Goal: Use online tool/utility: Use online tool/utility

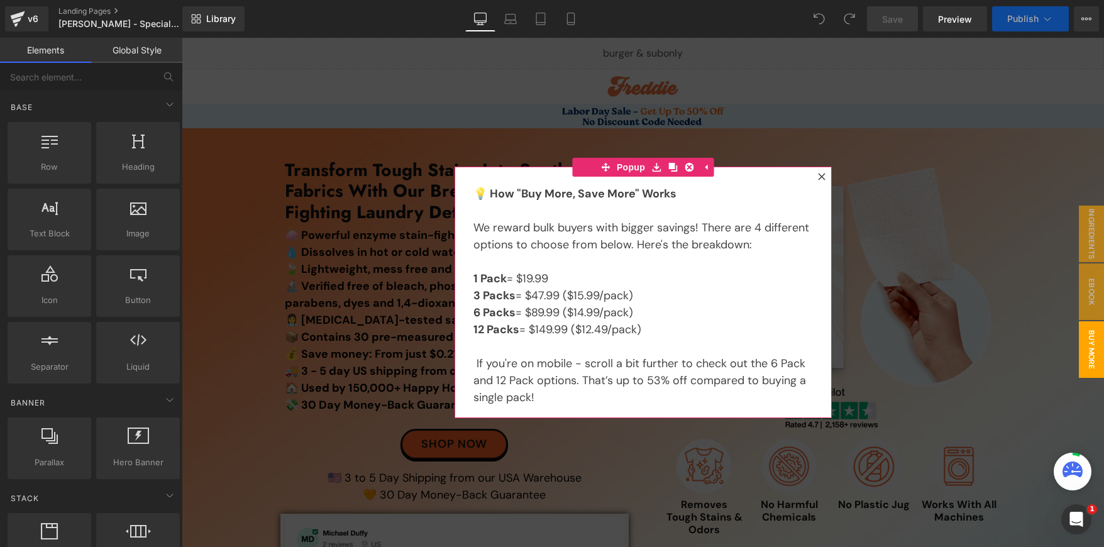
click at [818, 175] on icon at bounding box center [821, 176] width 7 height 7
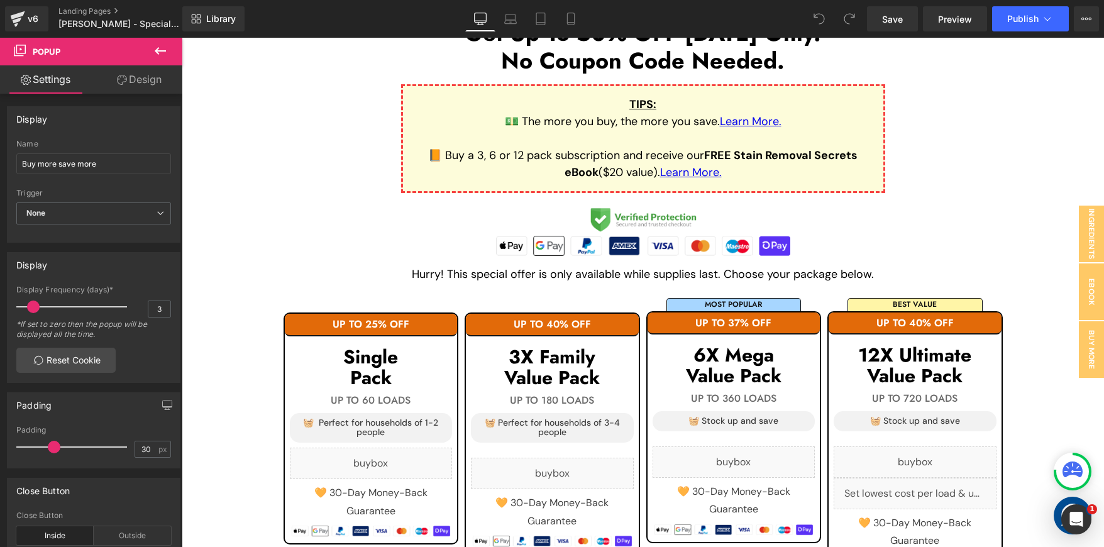
scroll to position [1061, 0]
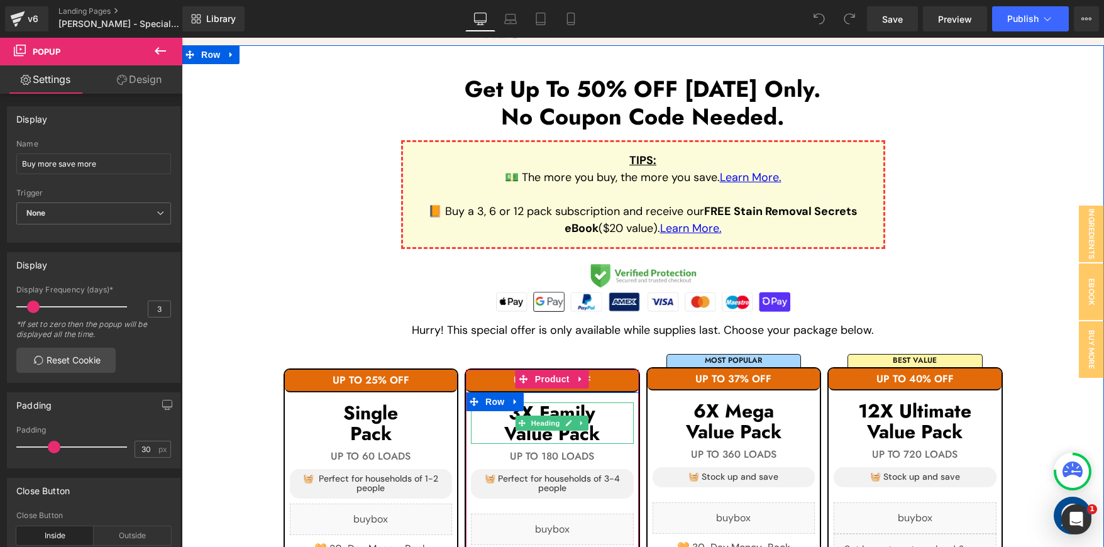
click at [558, 407] on h1 "3X Family" at bounding box center [552, 412] width 163 height 21
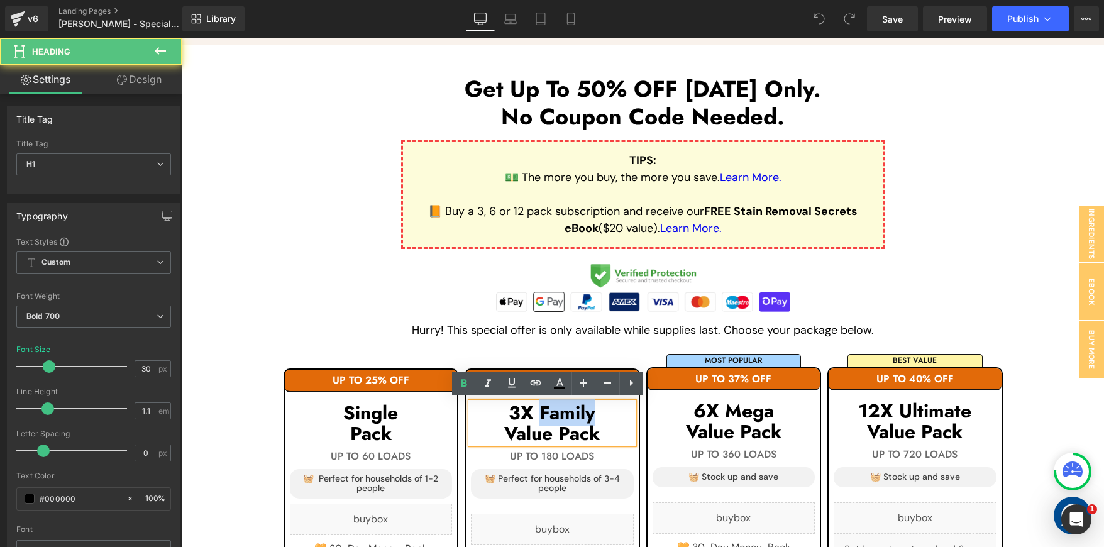
click at [558, 407] on h1 "3X Family" at bounding box center [552, 412] width 163 height 21
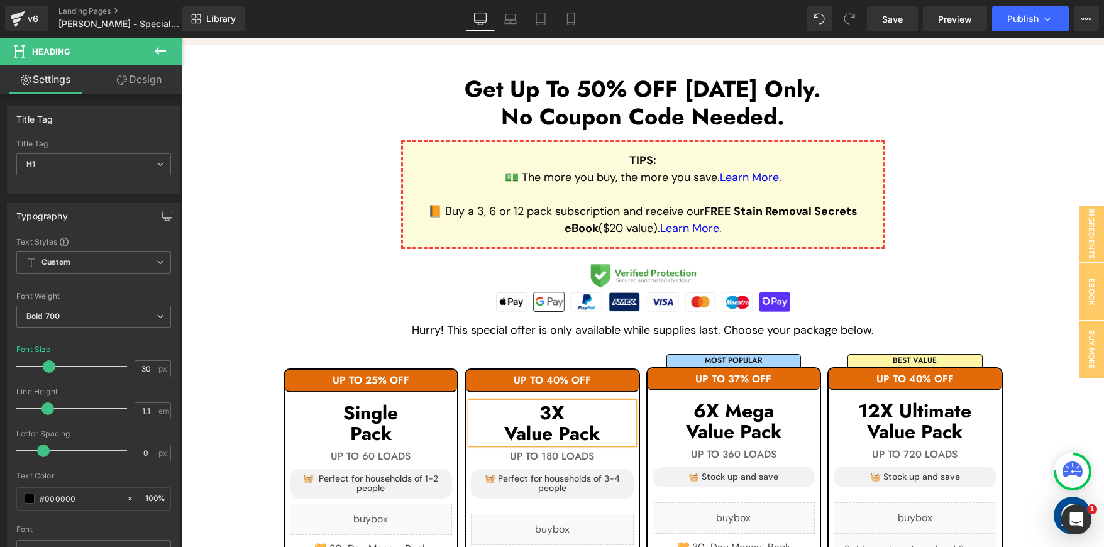
click at [504, 428] on h1 "Value Pack" at bounding box center [552, 433] width 163 height 21
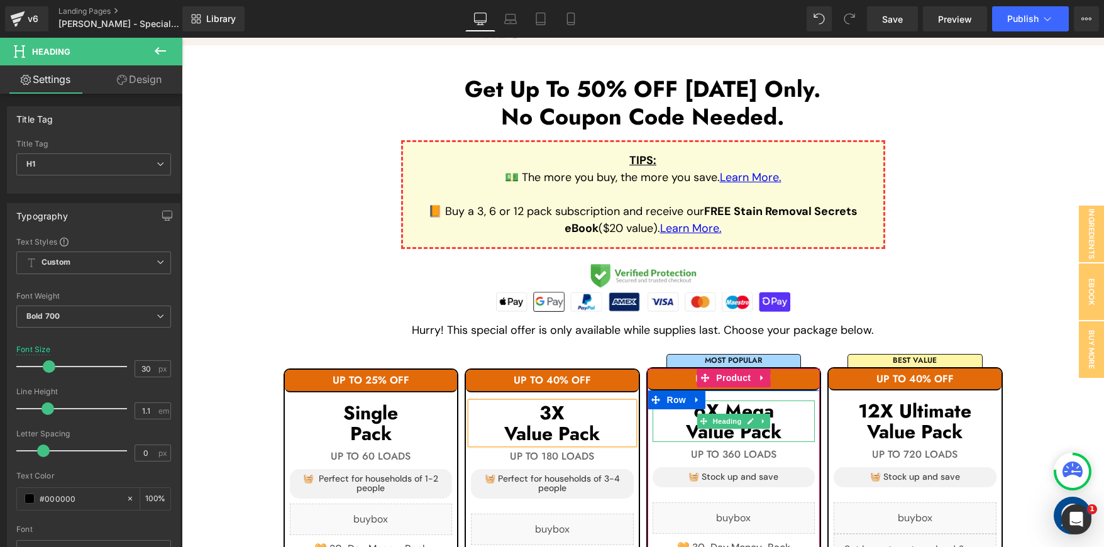
click at [723, 403] on h1 "6X Mega" at bounding box center [734, 411] width 163 height 21
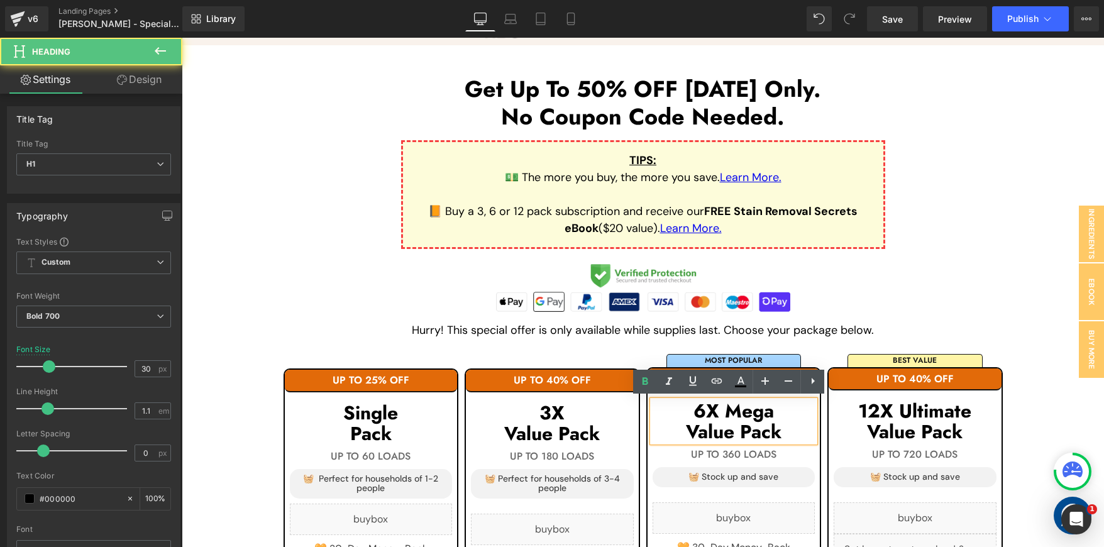
click at [719, 408] on h1 "6X Mega" at bounding box center [734, 411] width 163 height 21
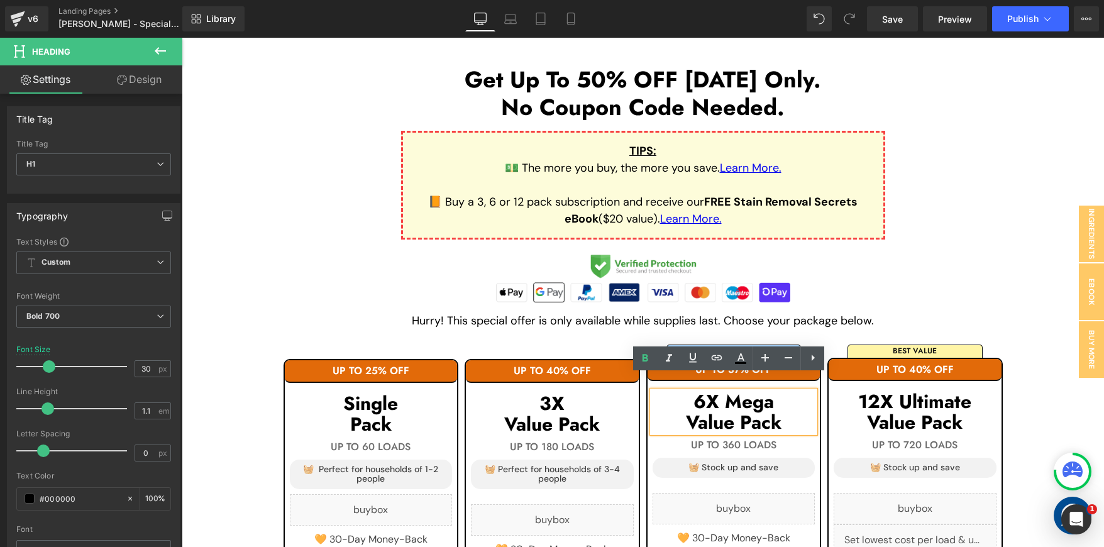
scroll to position [1085, 0]
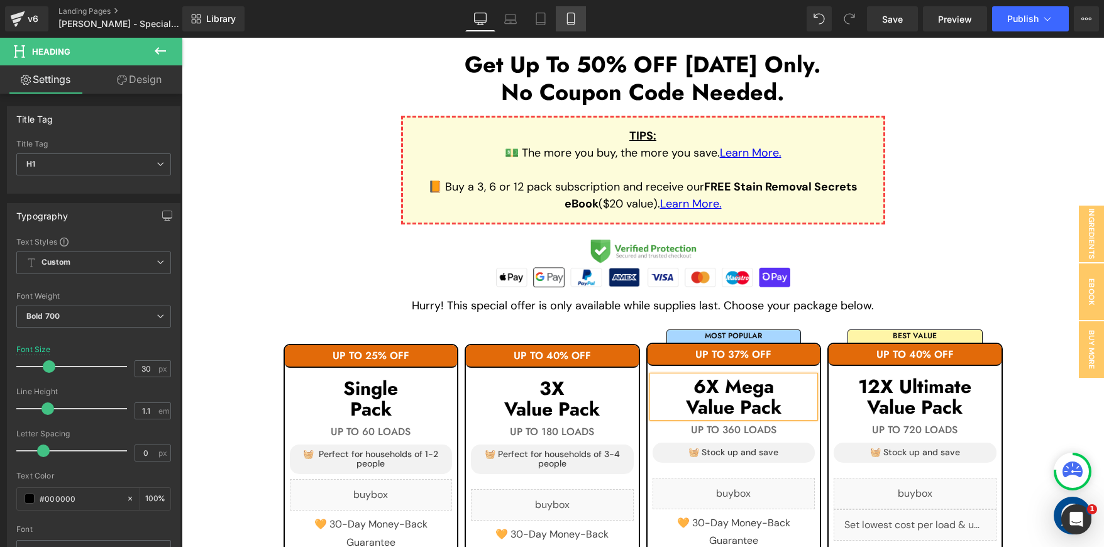
click at [571, 16] on icon at bounding box center [571, 19] width 13 height 13
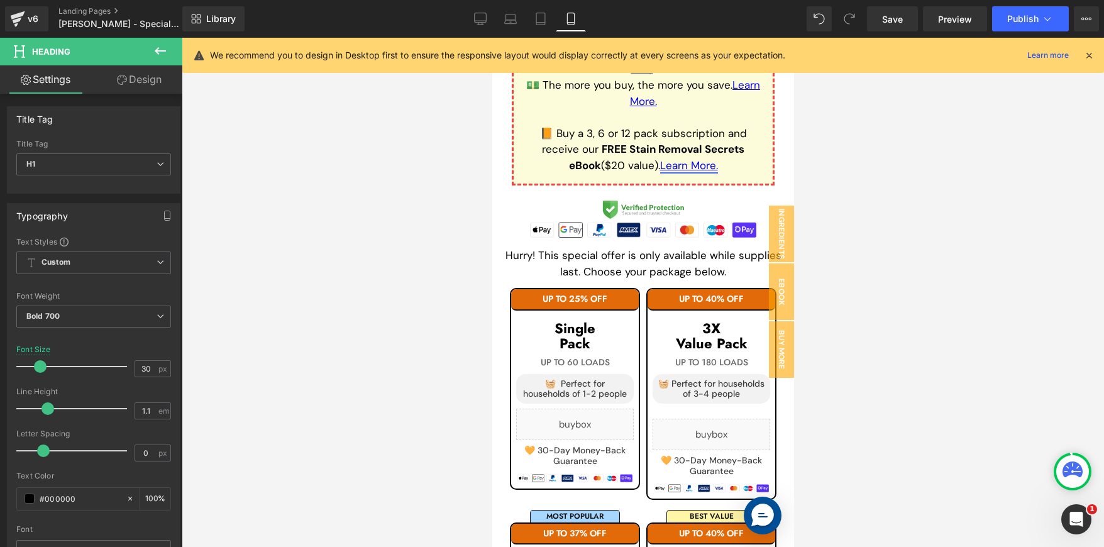
scroll to position [2430, 0]
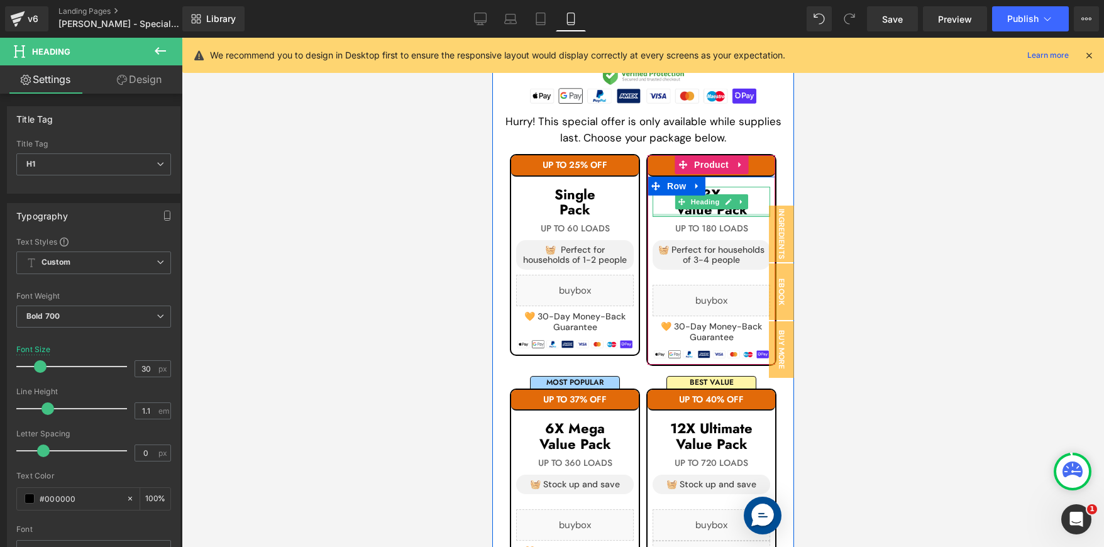
click at [673, 214] on div at bounding box center [711, 215] width 118 height 3
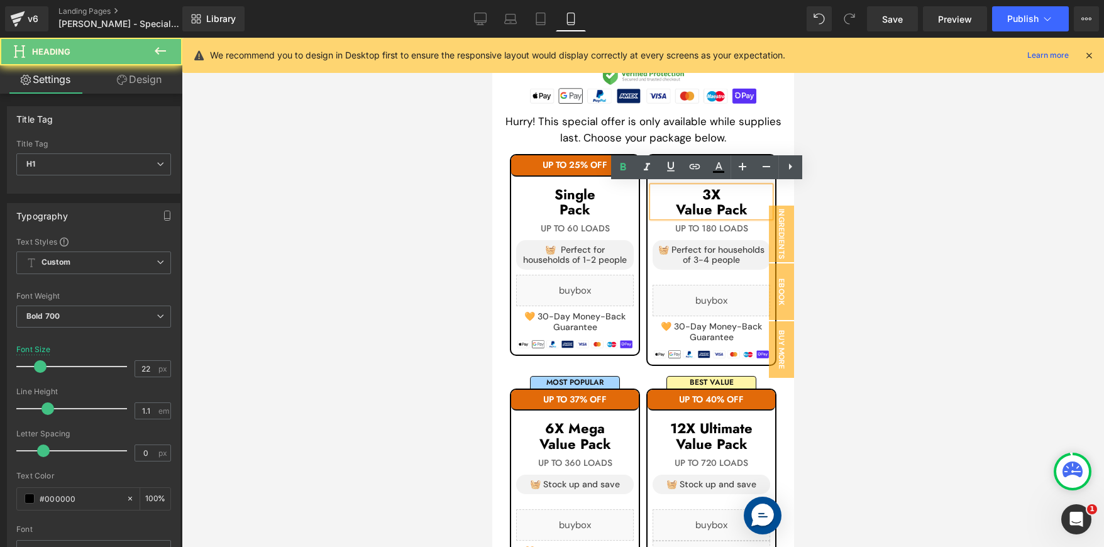
click at [675, 209] on span "Value Pack" at bounding box center [711, 209] width 72 height 20
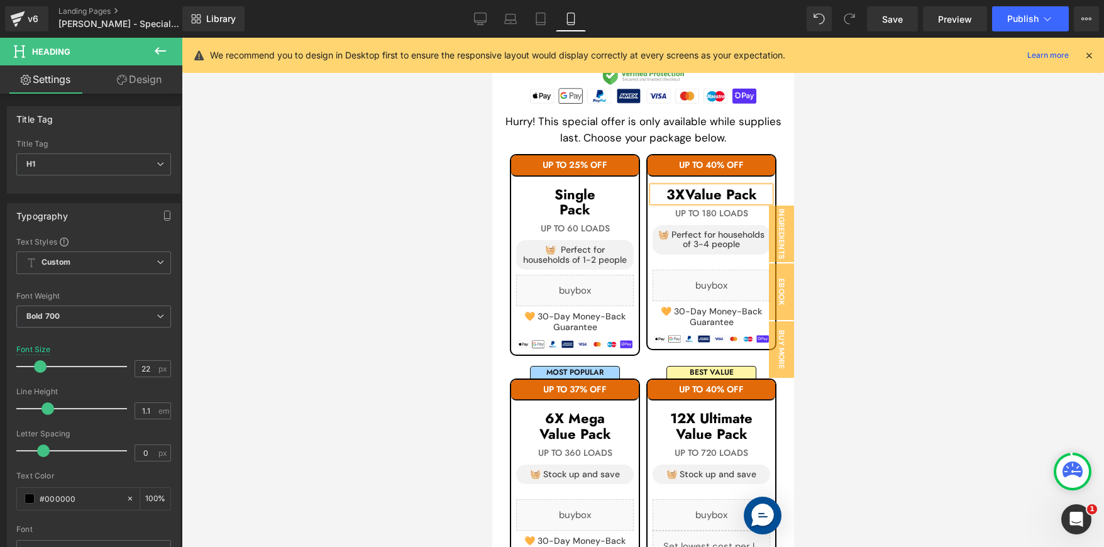
click at [723, 192] on span "Value Pack" at bounding box center [721, 194] width 72 height 20
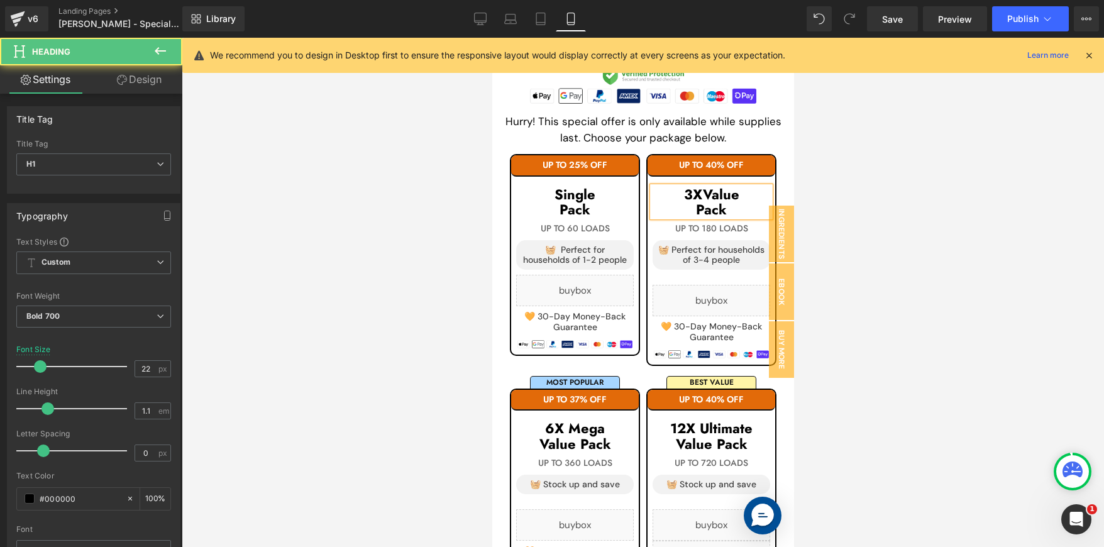
click at [690, 192] on h1 "3X Value" at bounding box center [711, 194] width 118 height 15
click at [811, 191] on div at bounding box center [643, 292] width 922 height 509
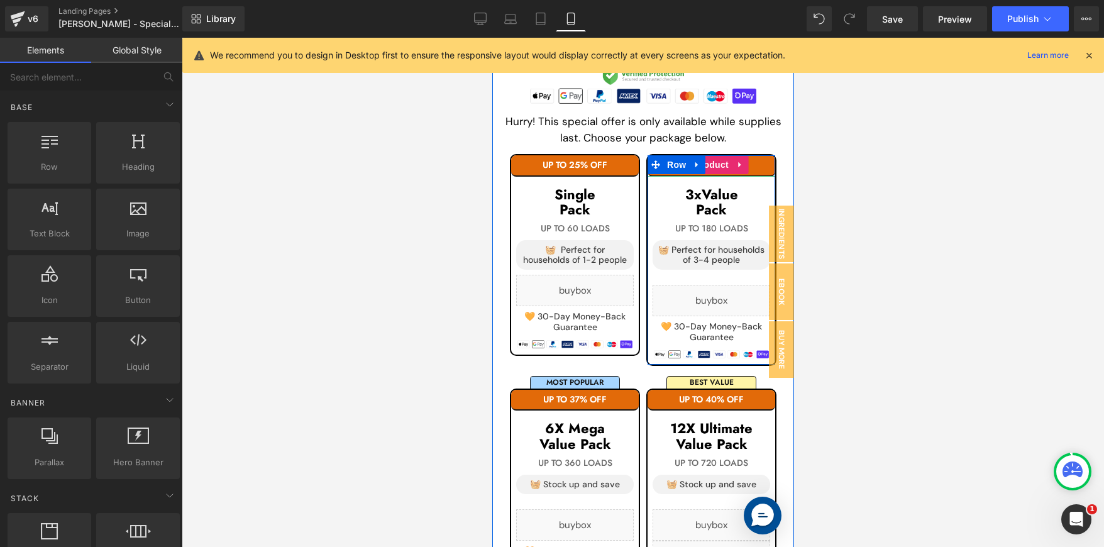
scroll to position [2548, 0]
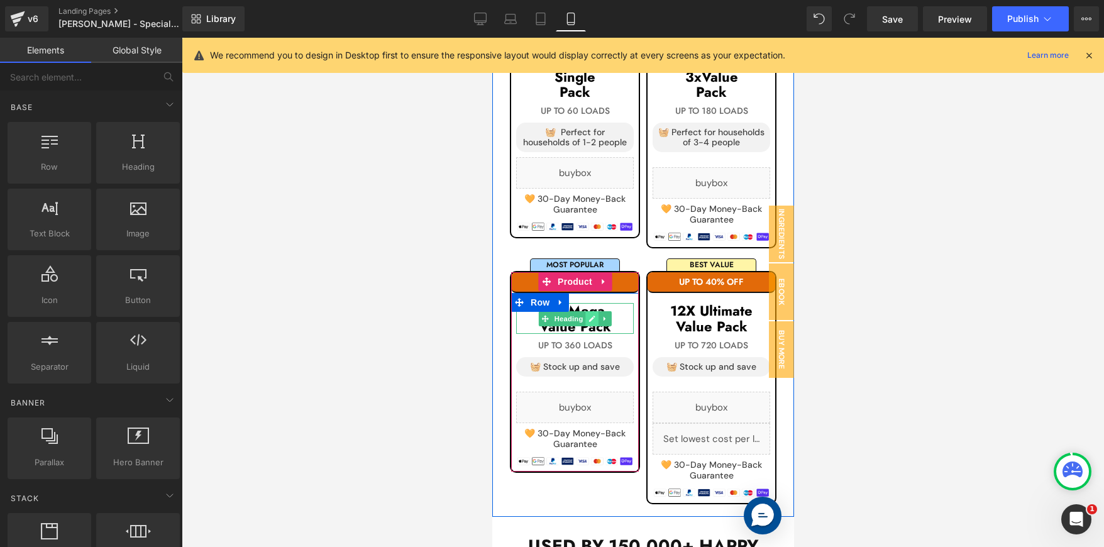
click at [592, 313] on link at bounding box center [591, 318] width 13 height 15
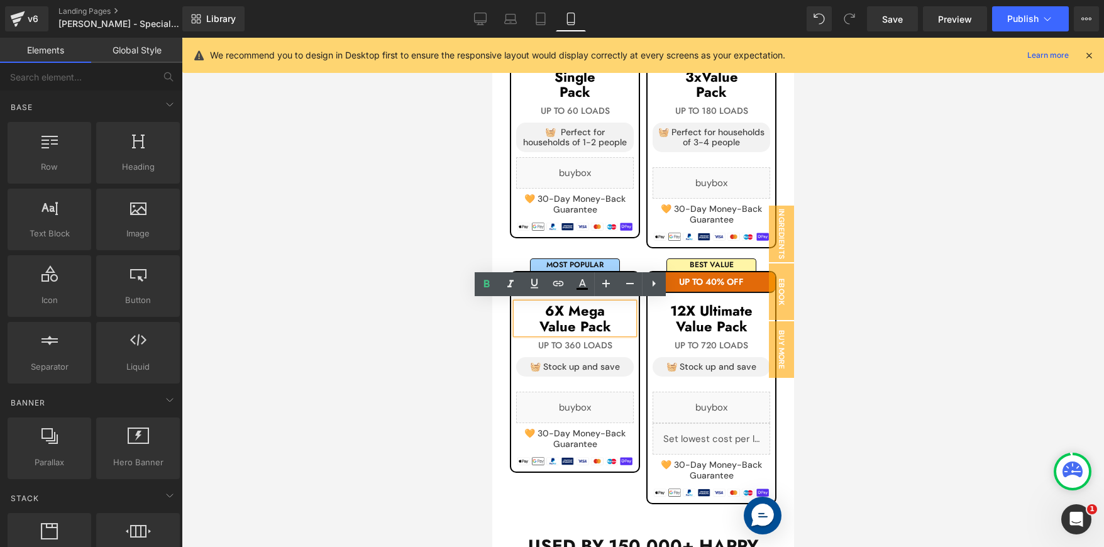
click at [592, 312] on h1 "6X Mega" at bounding box center [575, 310] width 118 height 15
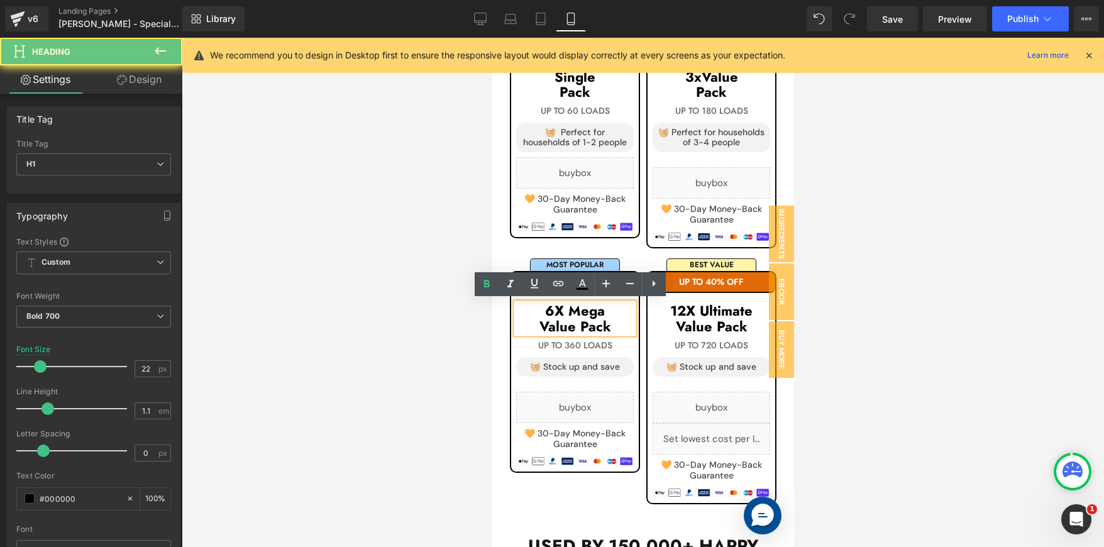
click at [556, 311] on h1 "6X Mega" at bounding box center [575, 310] width 118 height 15
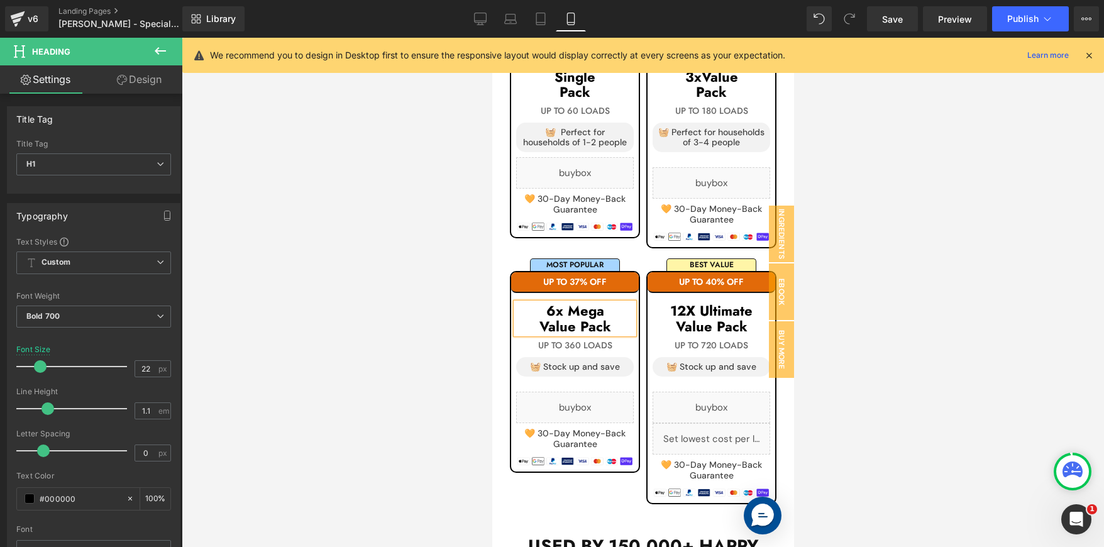
click at [590, 309] on h1 "6x Mega" at bounding box center [575, 310] width 118 height 15
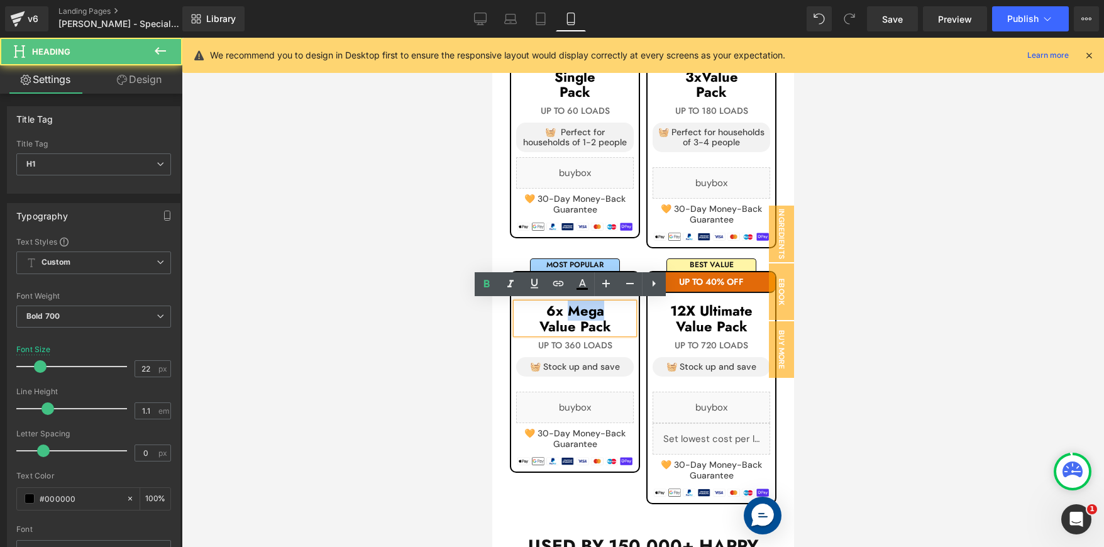
click at [590, 309] on h1 "6x Mega" at bounding box center [575, 310] width 118 height 15
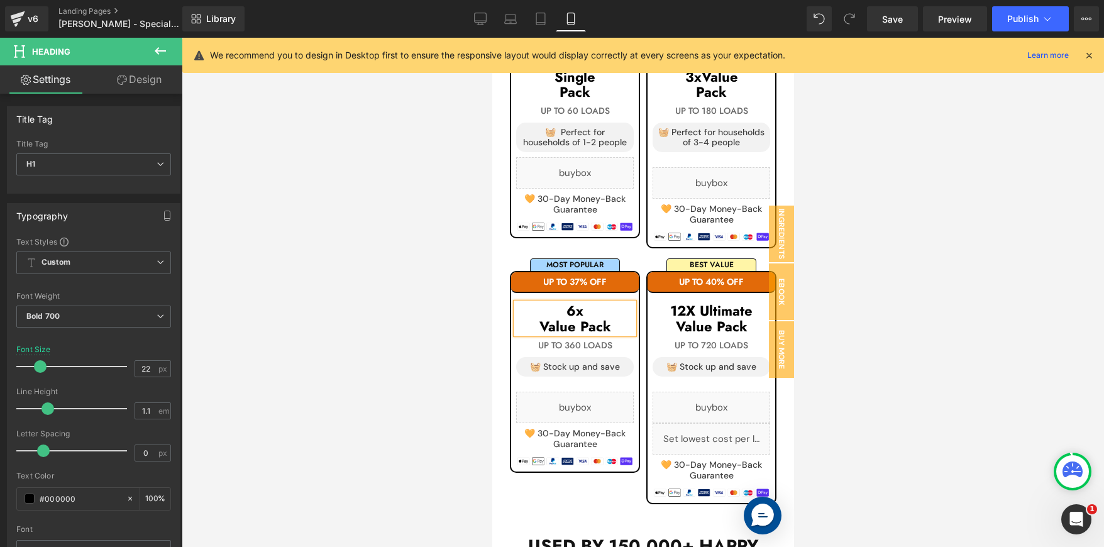
click at [532, 323] on h1 "Value Pack" at bounding box center [575, 326] width 118 height 15
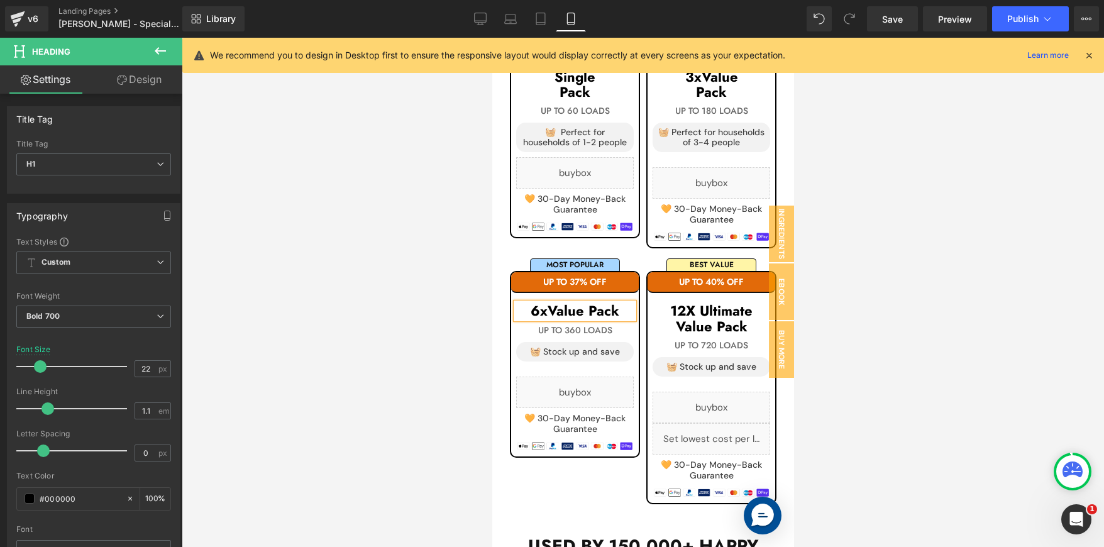
click at [584, 312] on span "Value Pack" at bounding box center [583, 311] width 72 height 20
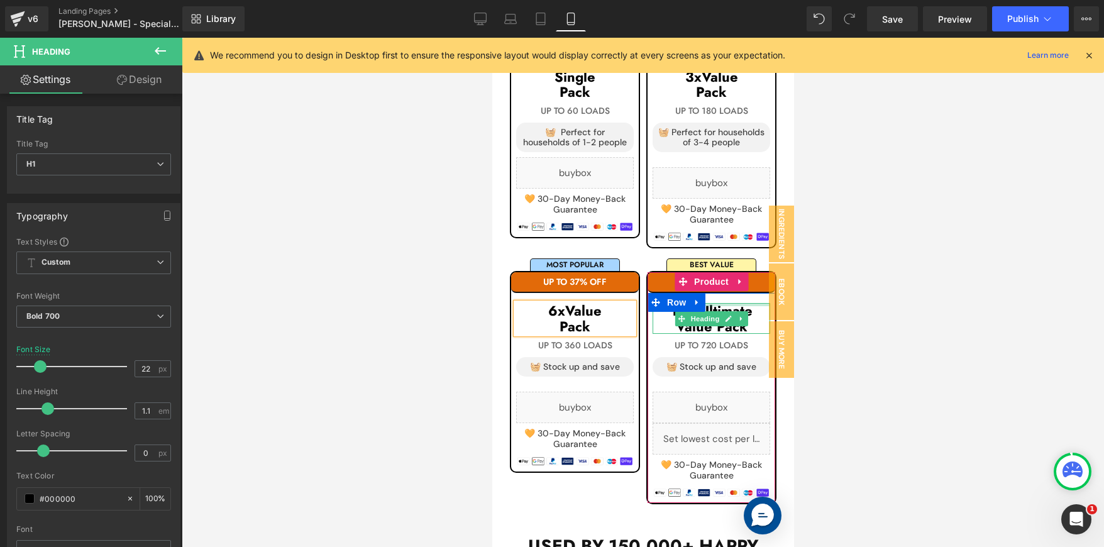
click at [721, 304] on div at bounding box center [711, 304] width 118 height 3
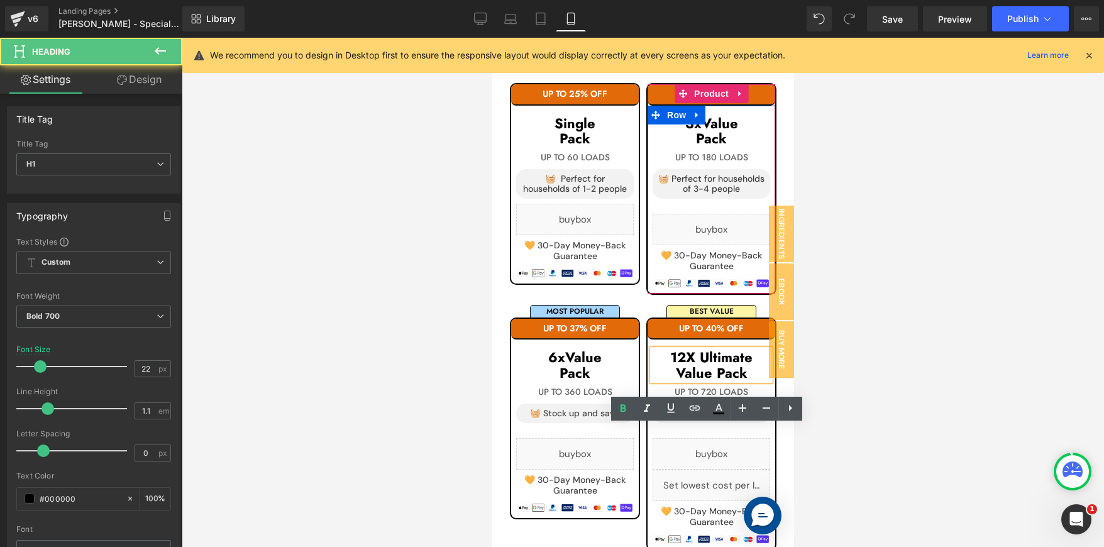
scroll to position [2423, 0]
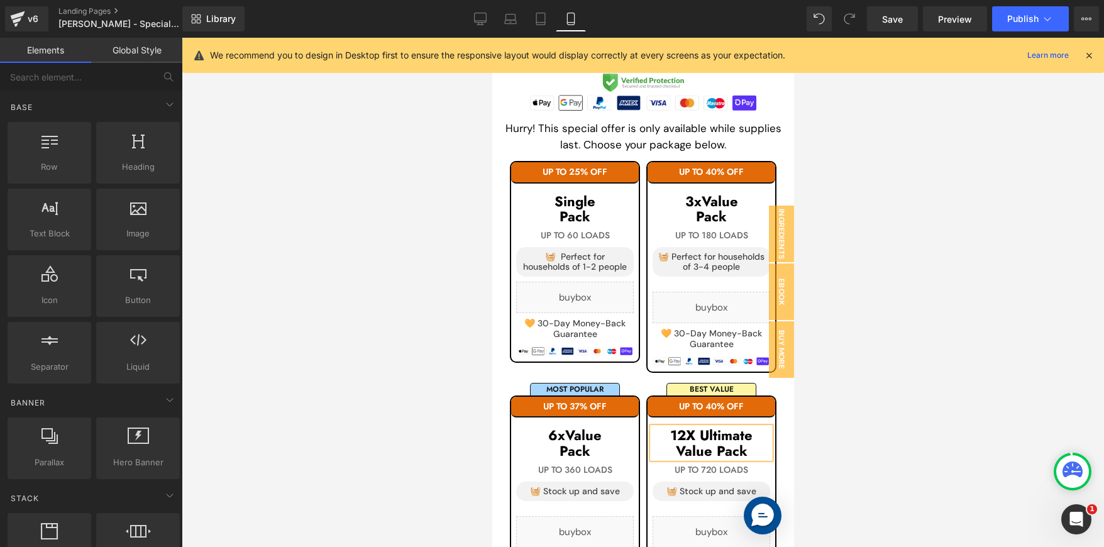
click at [866, 402] on div at bounding box center [643, 292] width 922 height 509
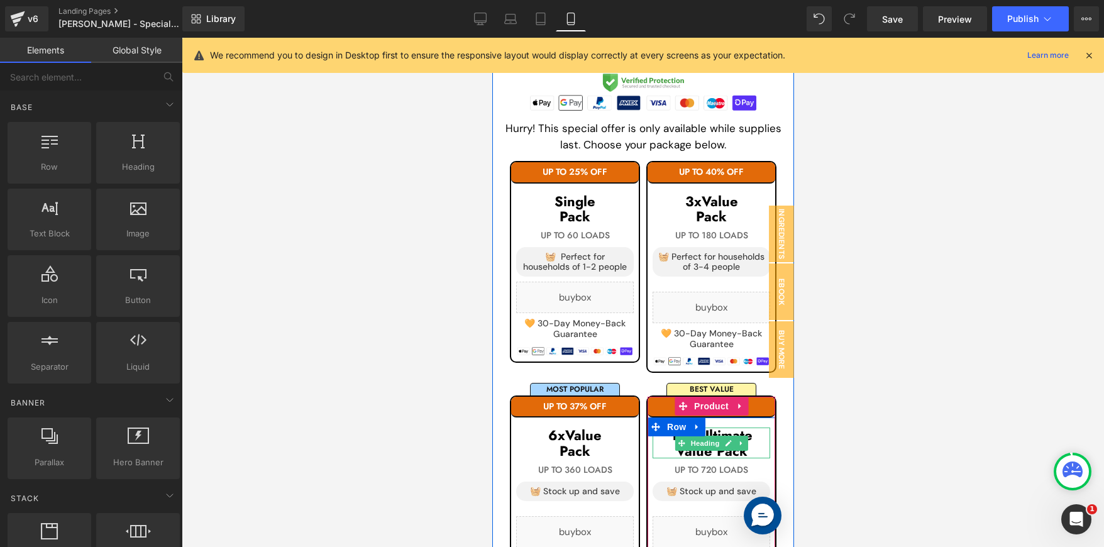
click at [745, 429] on h1 "12X Ultimate" at bounding box center [711, 435] width 118 height 15
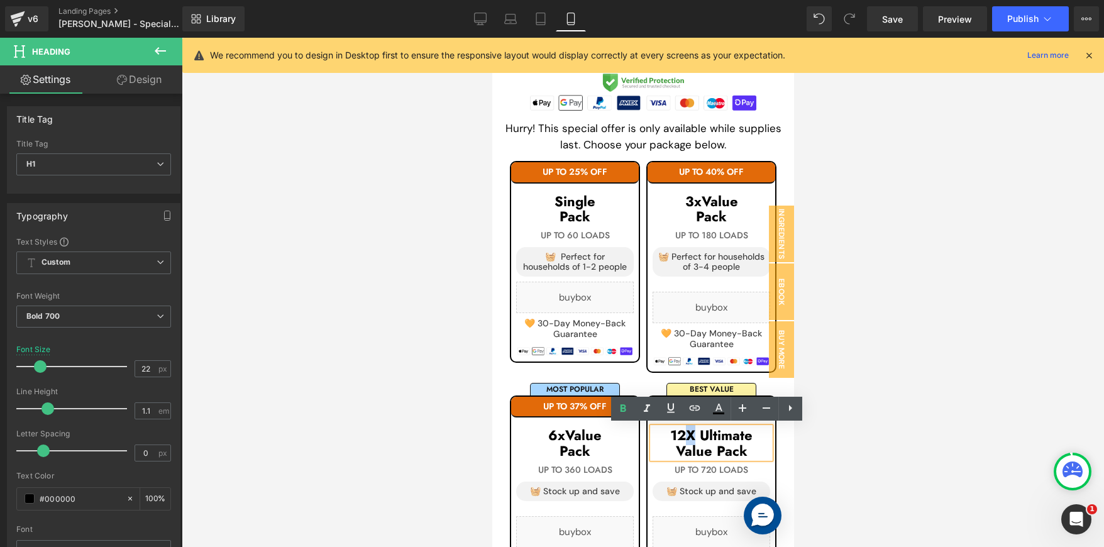
click at [689, 431] on h1 "12X Ultimate" at bounding box center [711, 435] width 118 height 15
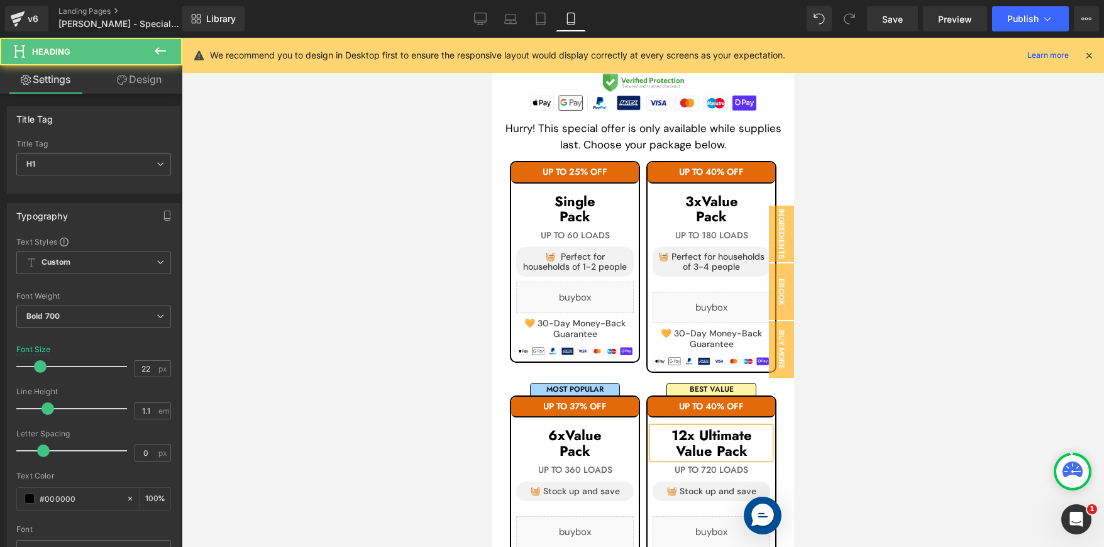
click at [697, 433] on h1 "12x Ultimate" at bounding box center [711, 435] width 118 height 15
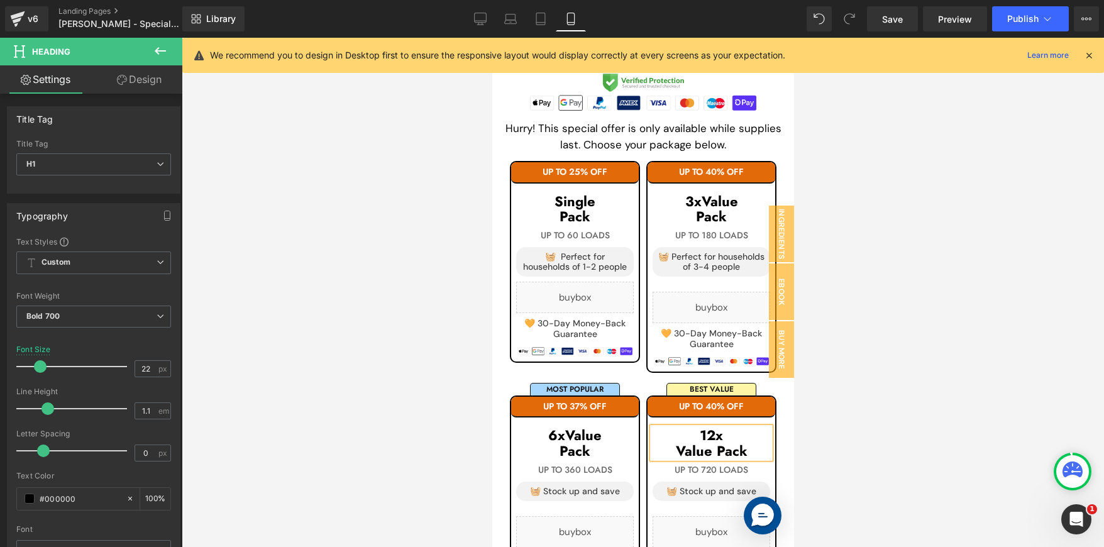
click at [674, 448] on h1 "Value Pack" at bounding box center [711, 450] width 118 height 15
click at [726, 433] on span "Value Pack" at bounding box center [723, 435] width 72 height 20
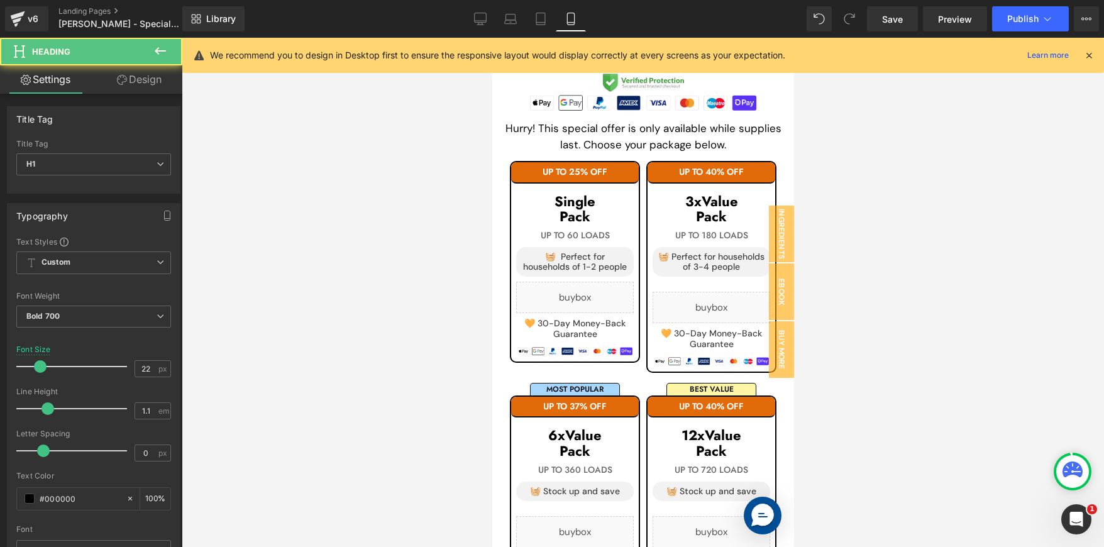
click at [858, 392] on div at bounding box center [643, 292] width 922 height 509
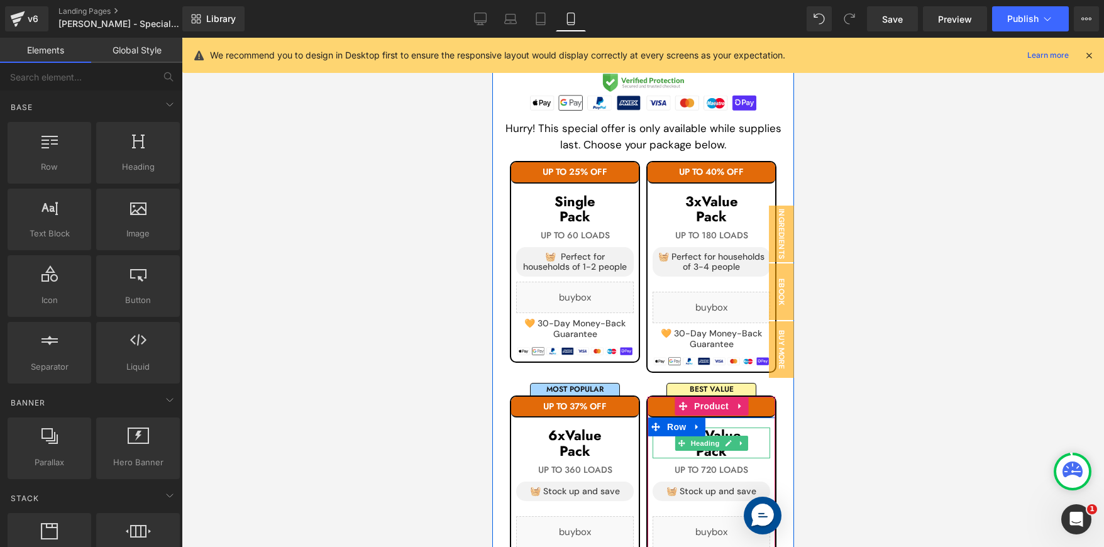
click at [749, 432] on h1 "12x Value" at bounding box center [711, 435] width 118 height 15
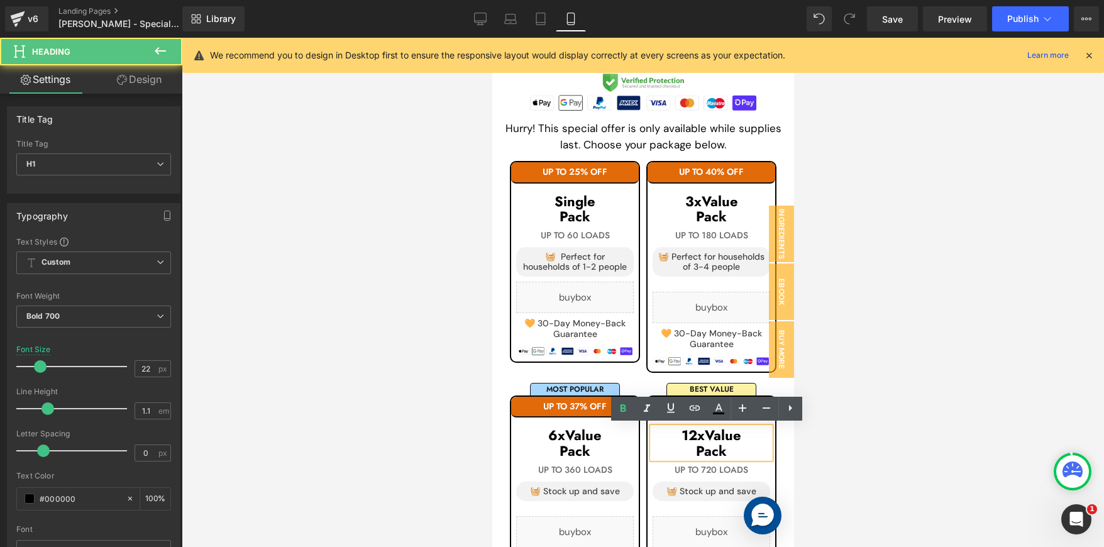
click at [704, 436] on span "Value" at bounding box center [722, 435] width 36 height 20
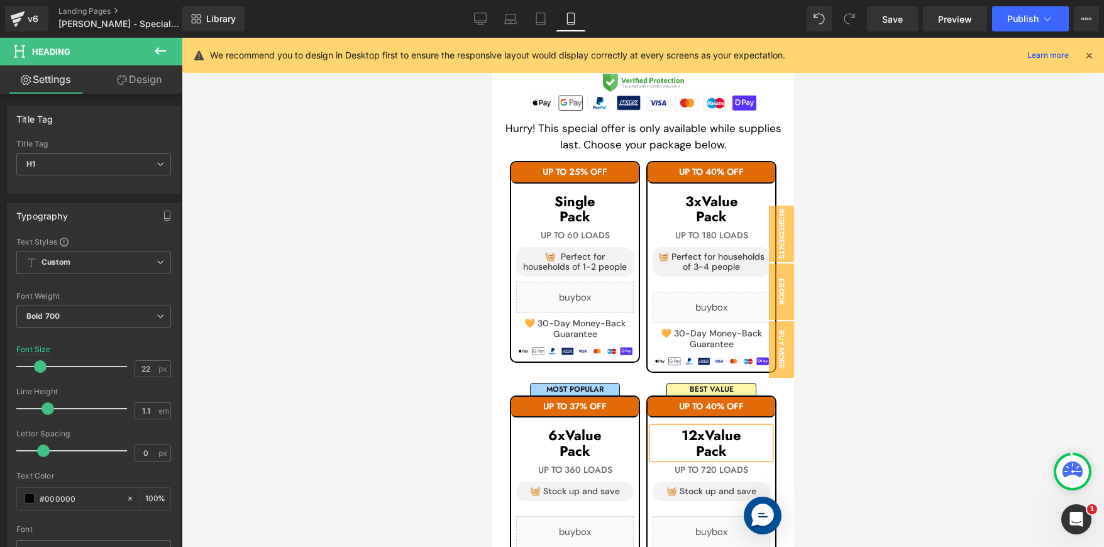
click at [916, 353] on div at bounding box center [643, 292] width 922 height 509
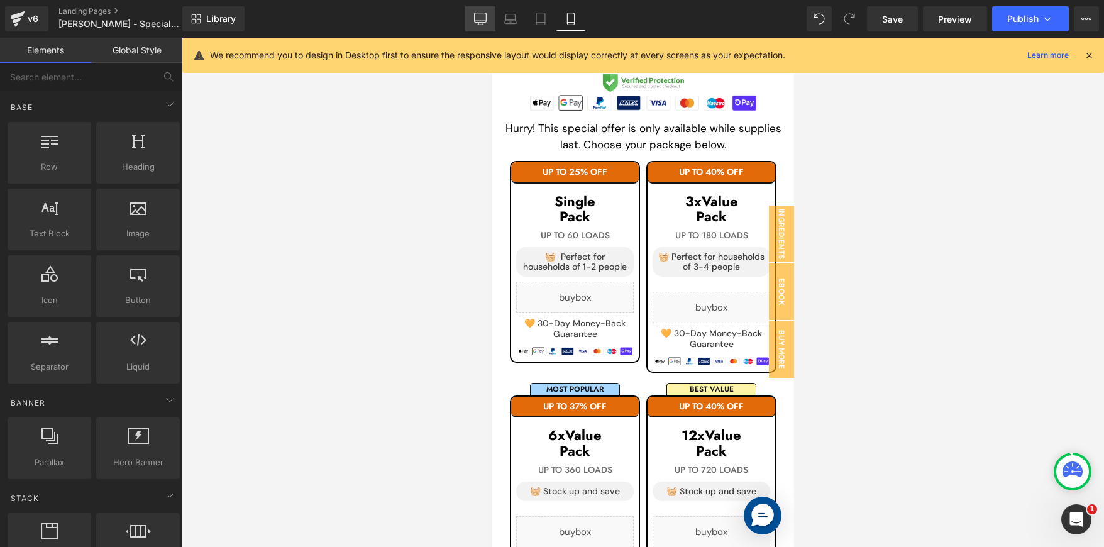
click at [481, 21] on icon at bounding box center [480, 19] width 13 height 13
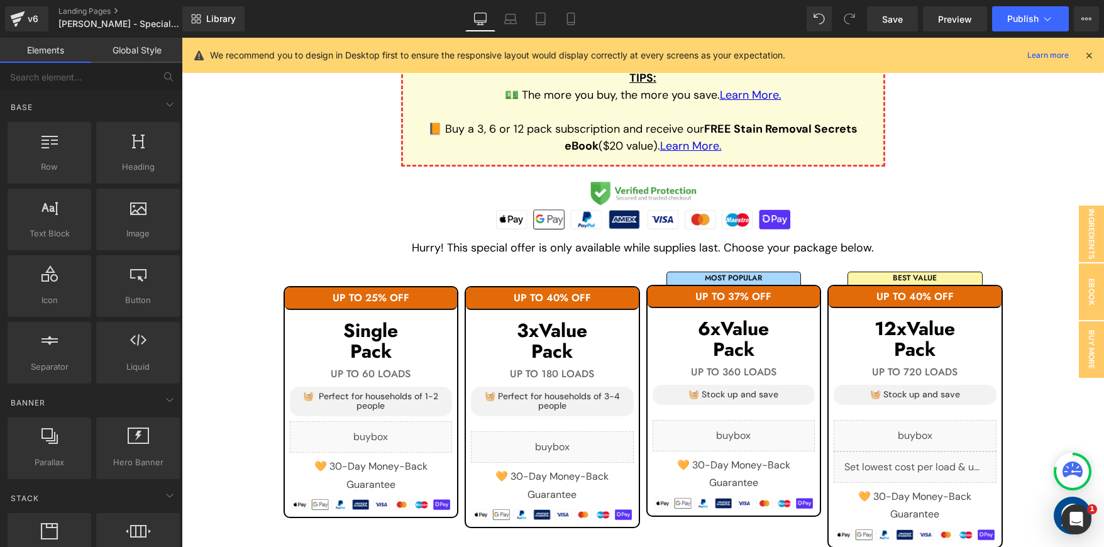
scroll to position [1251, 0]
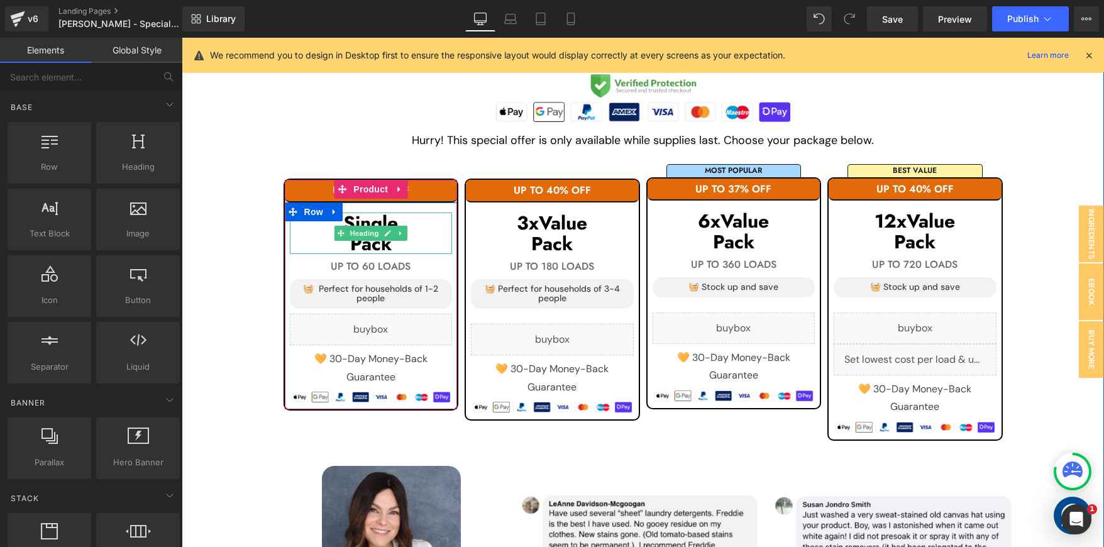
click at [387, 219] on h1 "Single" at bounding box center [371, 223] width 163 height 21
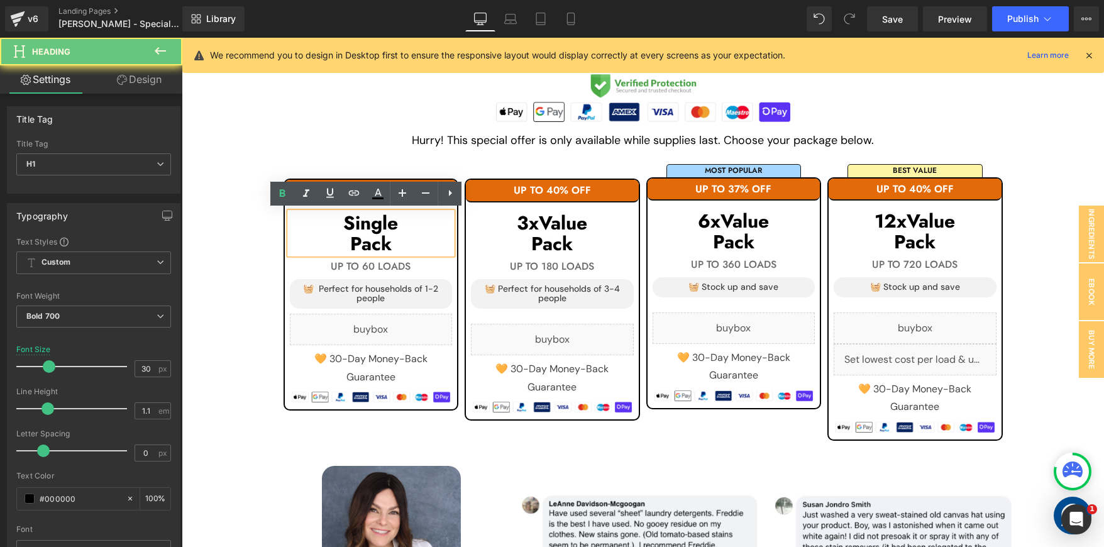
click at [387, 219] on h1 "Single" at bounding box center [371, 223] width 163 height 21
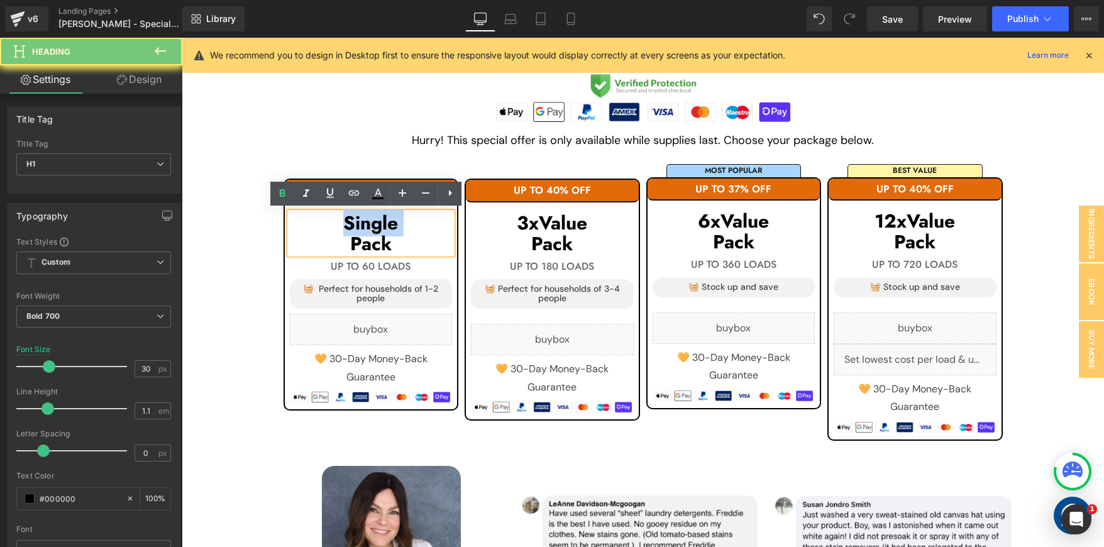
click at [387, 219] on h1 "Single" at bounding box center [371, 223] width 163 height 21
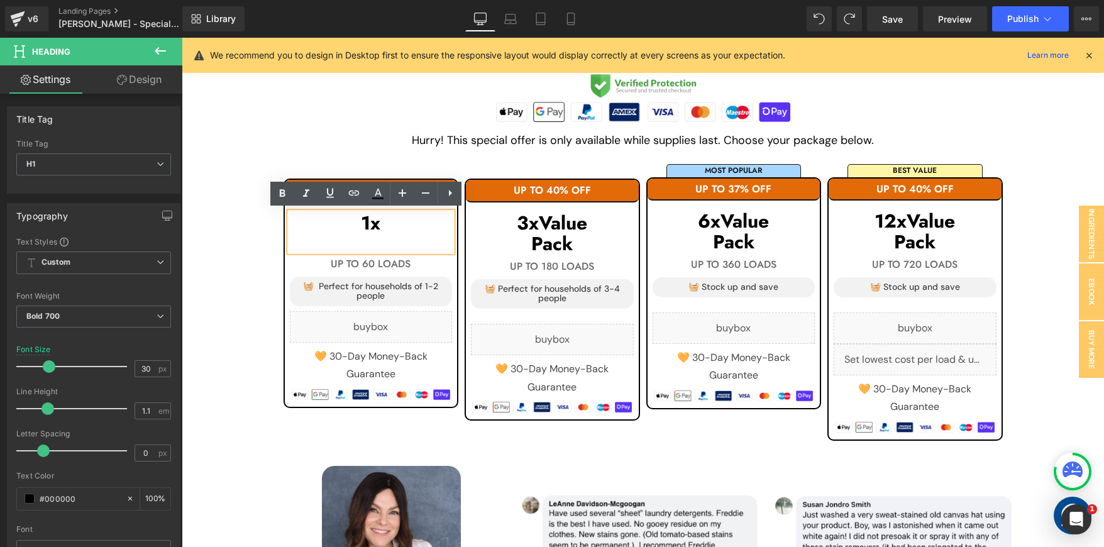
click at [371, 225] on h1 "1x" at bounding box center [371, 223] width 163 height 21
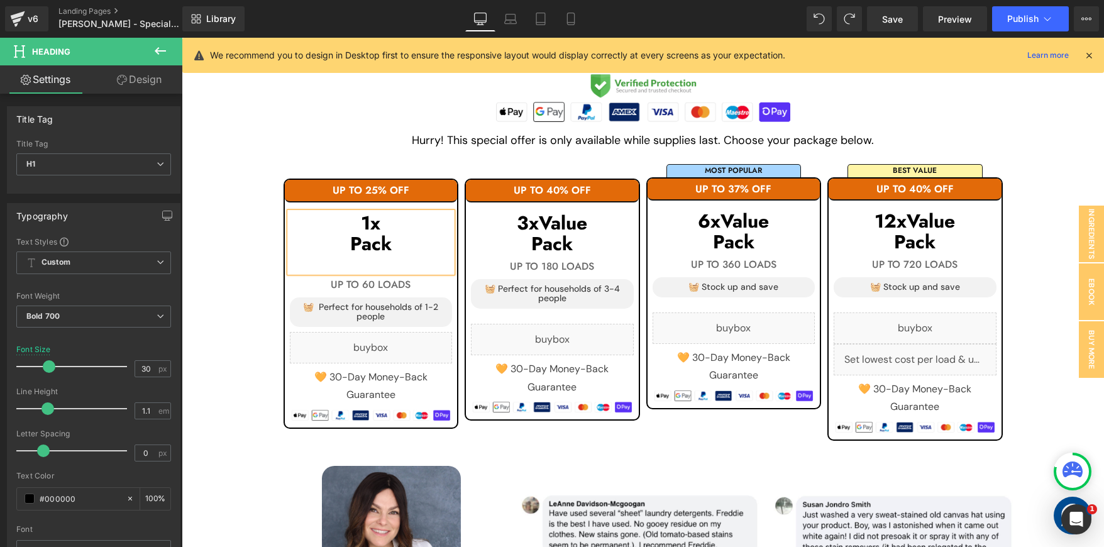
click at [1011, 208] on div "Get Up To 50% OFF [DATE] Only. No Coupon Code Needed. Heading TIPS : 💵 The more…" at bounding box center [643, 167] width 755 height 562
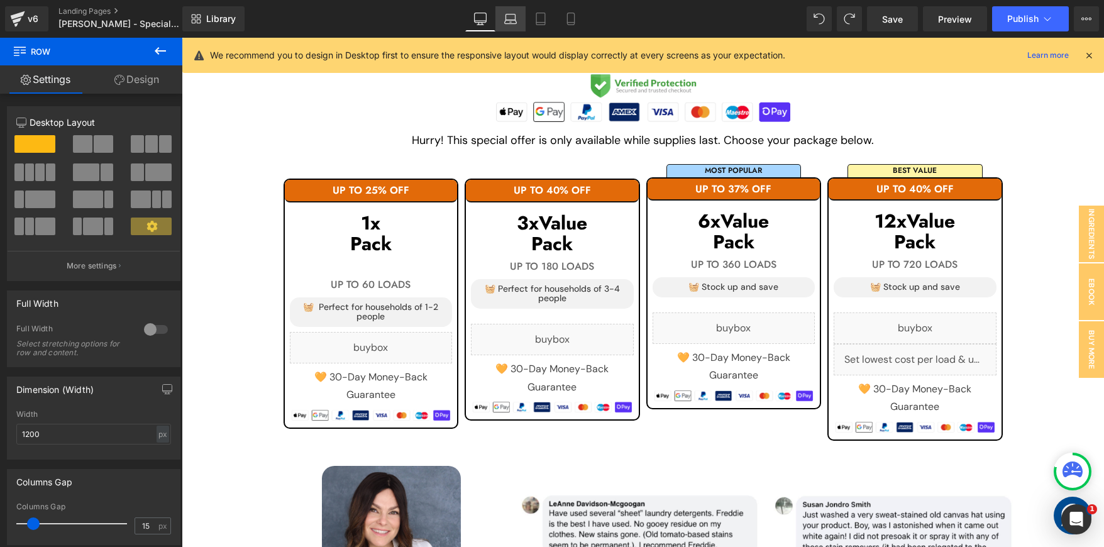
click at [518, 16] on link "Laptop" at bounding box center [511, 18] width 30 height 25
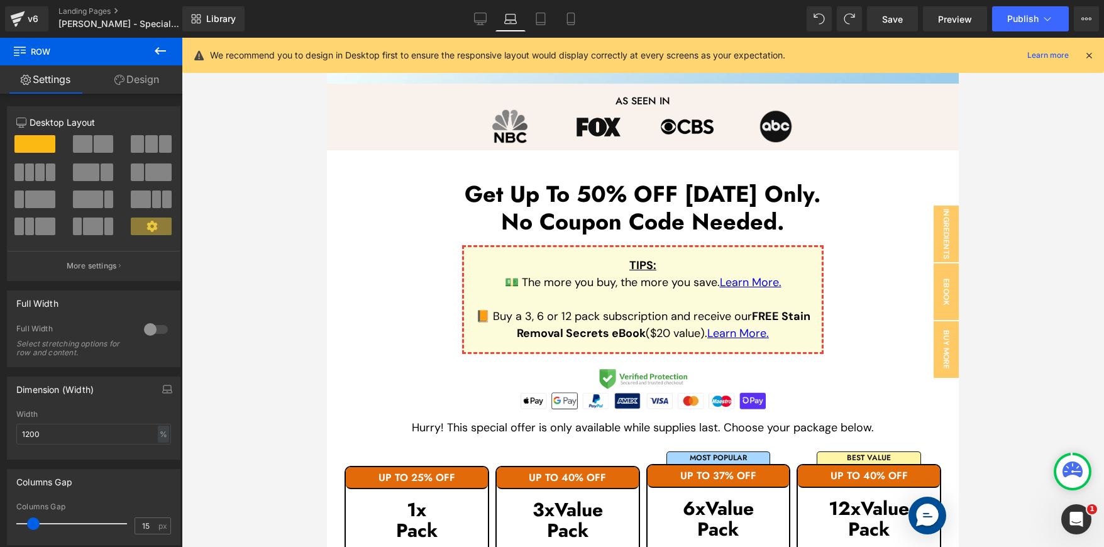
scroll to position [1005, 0]
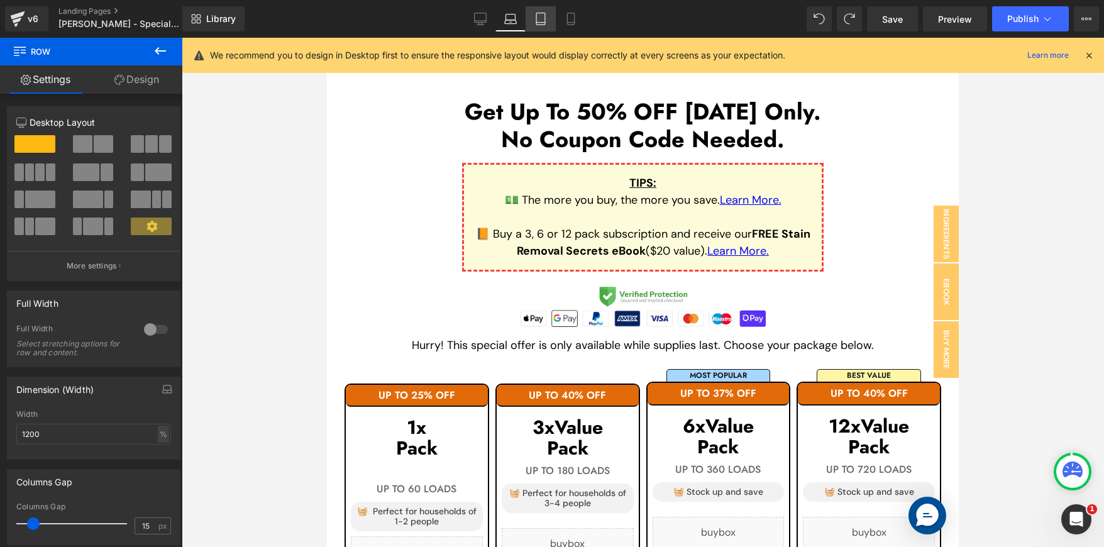
click at [533, 25] on link "Tablet" at bounding box center [541, 18] width 30 height 25
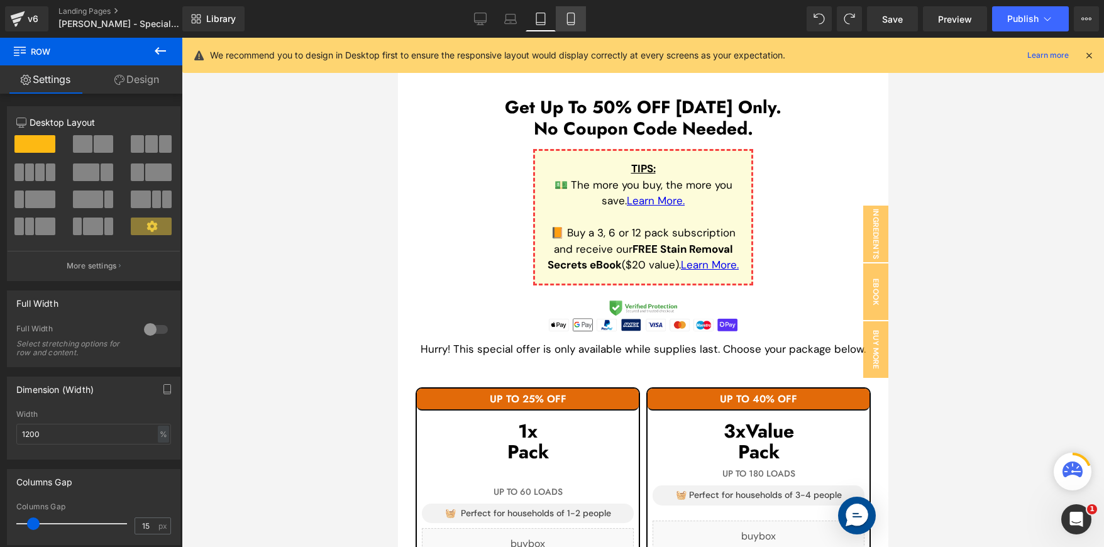
click at [568, 16] on icon at bounding box center [571, 19] width 13 height 13
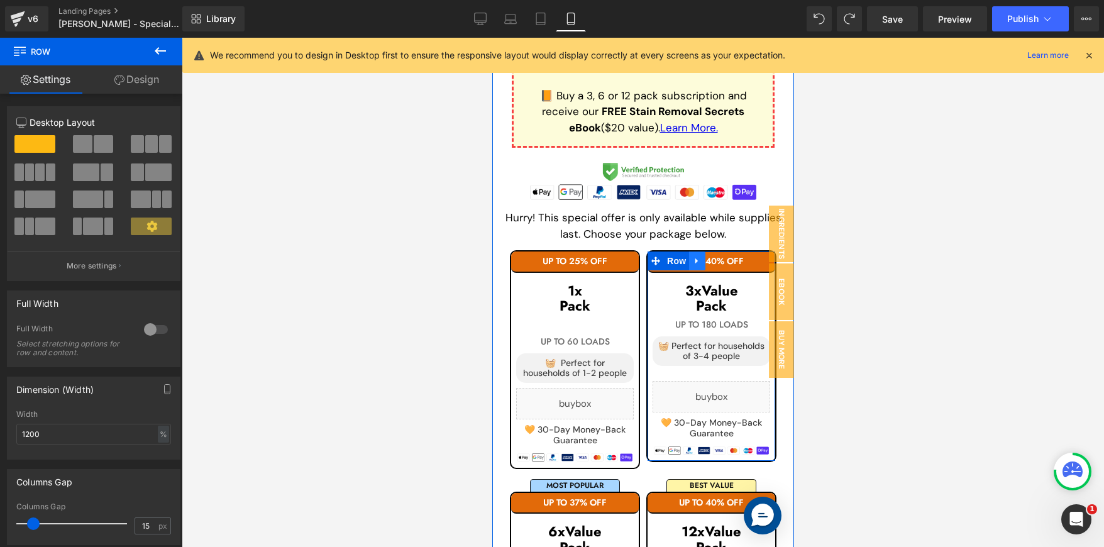
scroll to position [2354, 0]
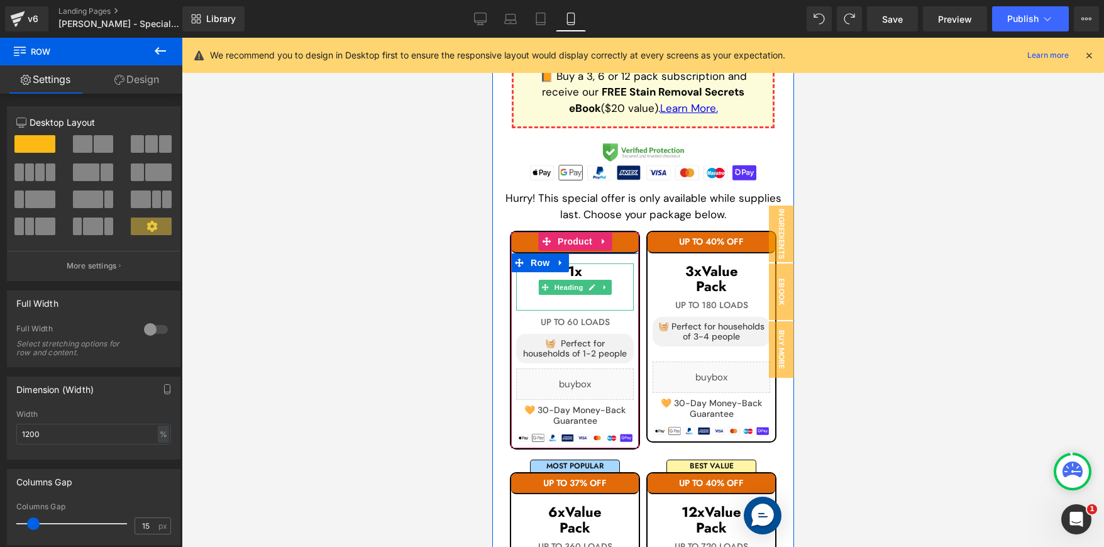
click at [560, 300] on div at bounding box center [575, 302] width 118 height 17
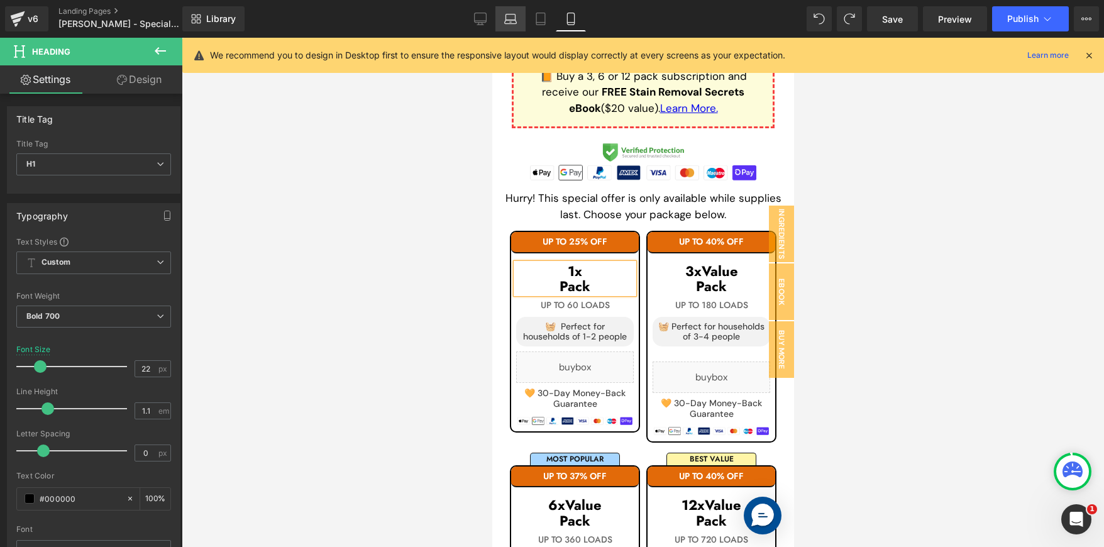
drag, startPoint x: 544, startPoint y: 22, endPoint x: 505, endPoint y: 22, distance: 39.0
click at [544, 21] on icon at bounding box center [540, 19] width 13 height 13
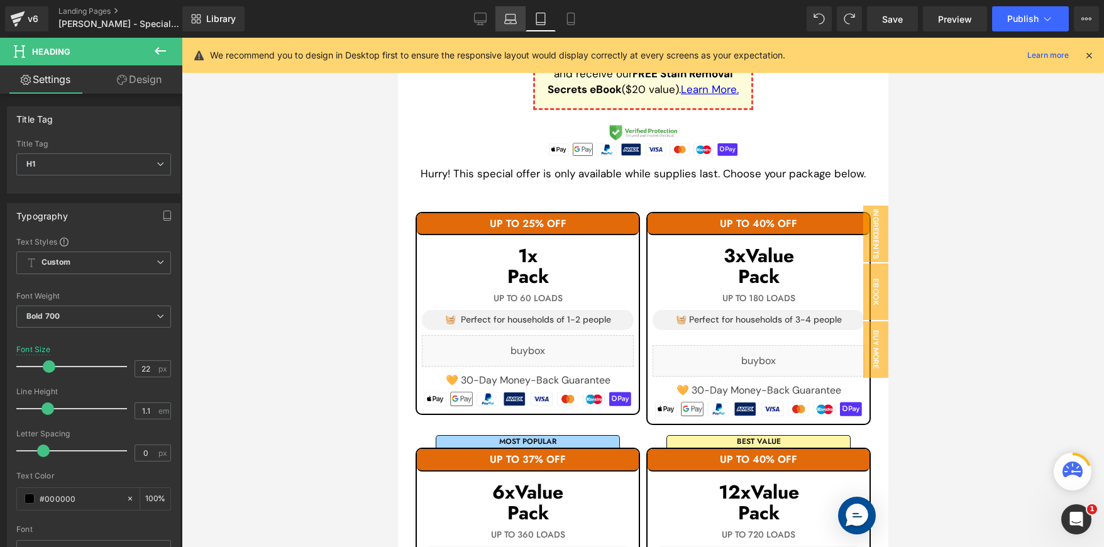
click at [502, 21] on link "Laptop" at bounding box center [511, 18] width 30 height 25
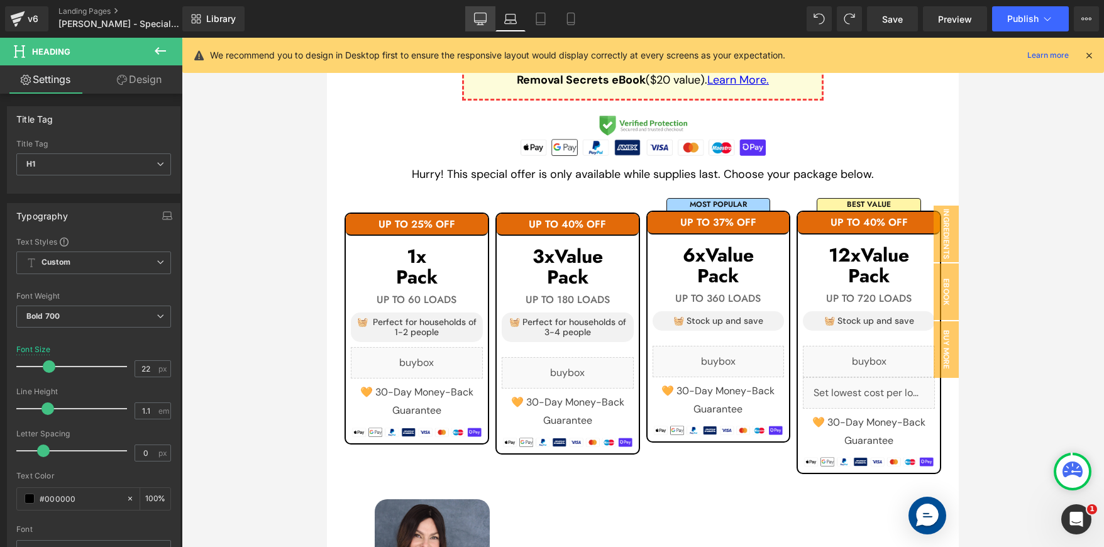
click at [479, 21] on icon at bounding box center [481, 21] width 12 height 0
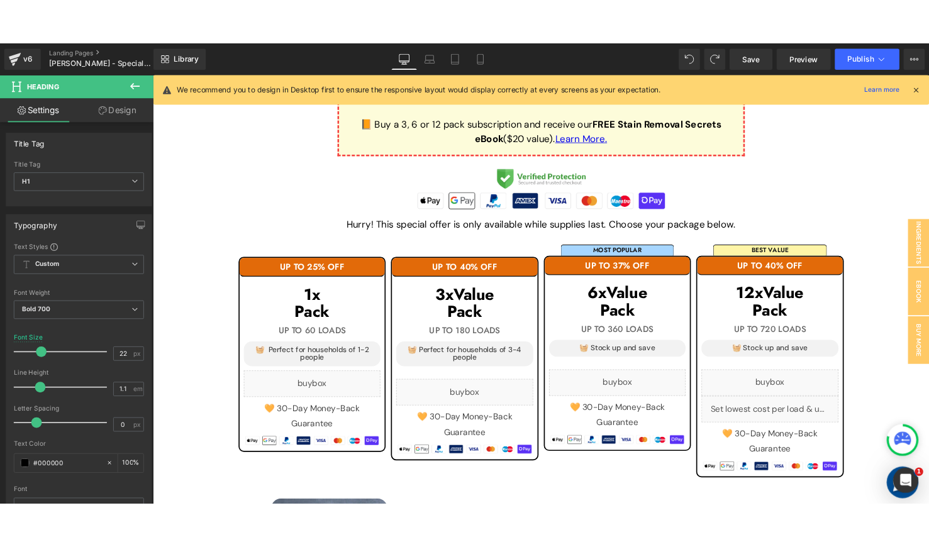
scroll to position [1234, 0]
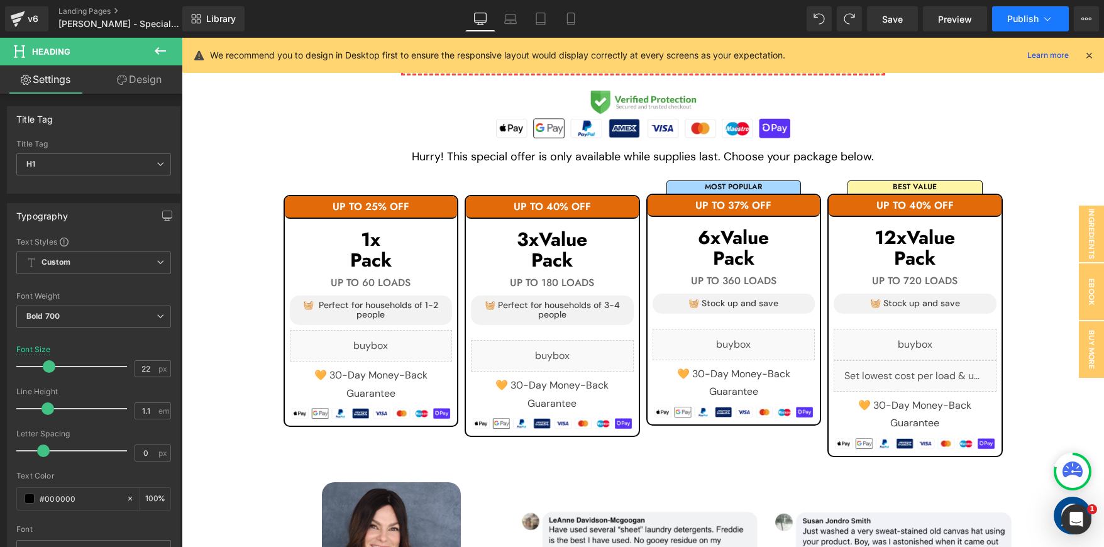
click at [1007, 27] on button "Publish" at bounding box center [1030, 18] width 77 height 25
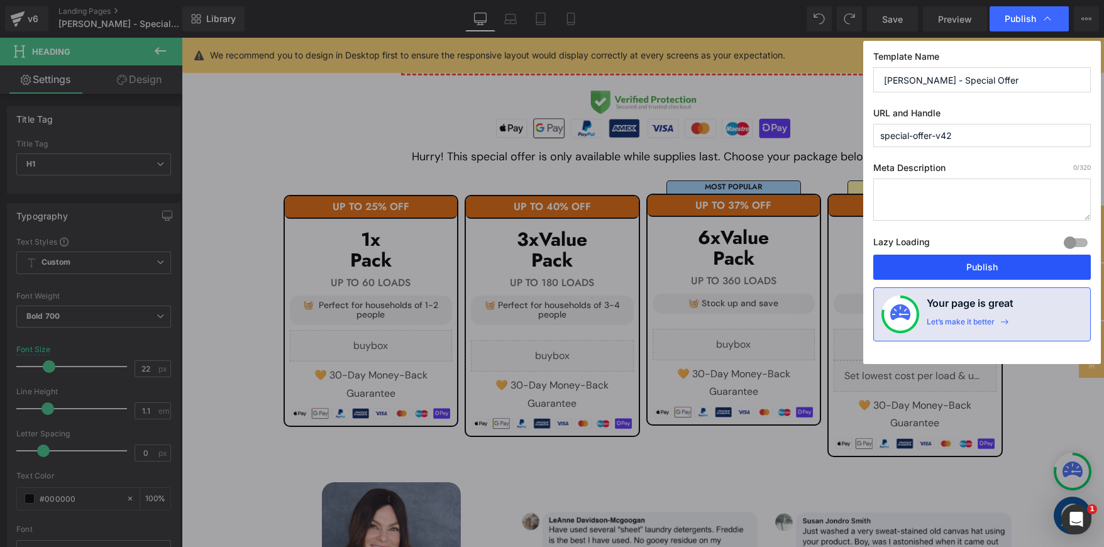
click at [1009, 267] on button "Publish" at bounding box center [982, 267] width 218 height 25
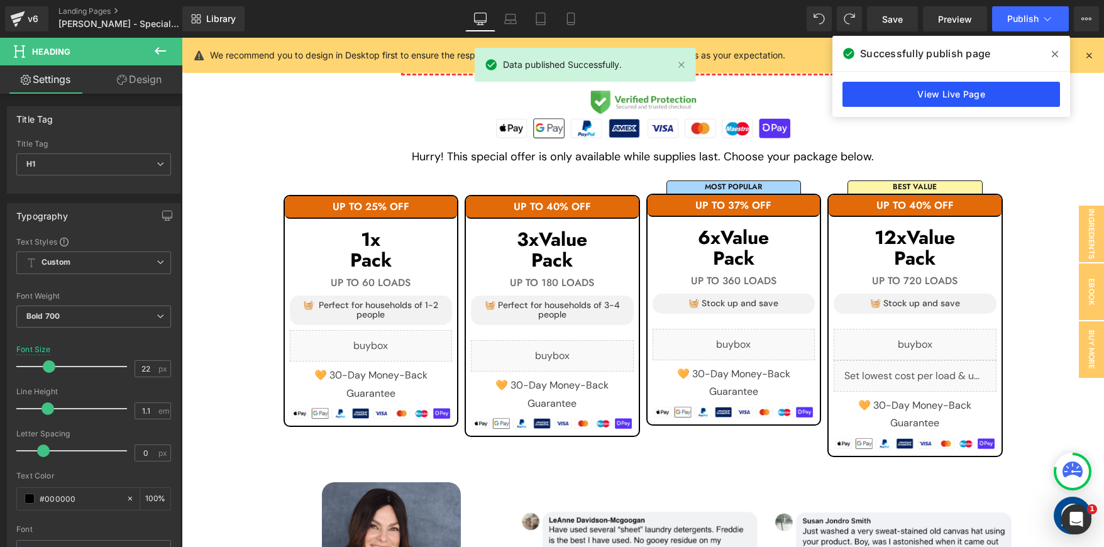
click at [921, 94] on link "View Live Page" at bounding box center [952, 94] width 218 height 25
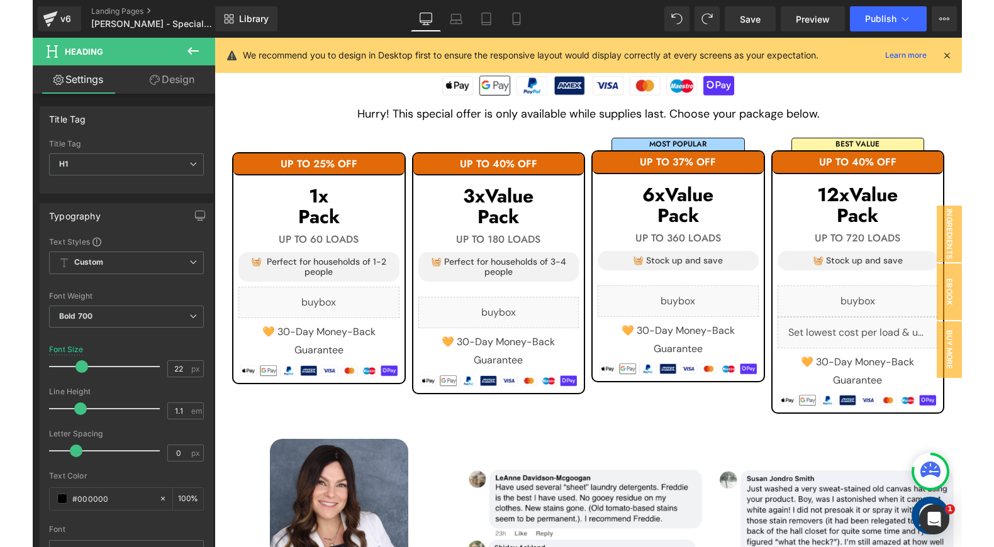
scroll to position [1238, 0]
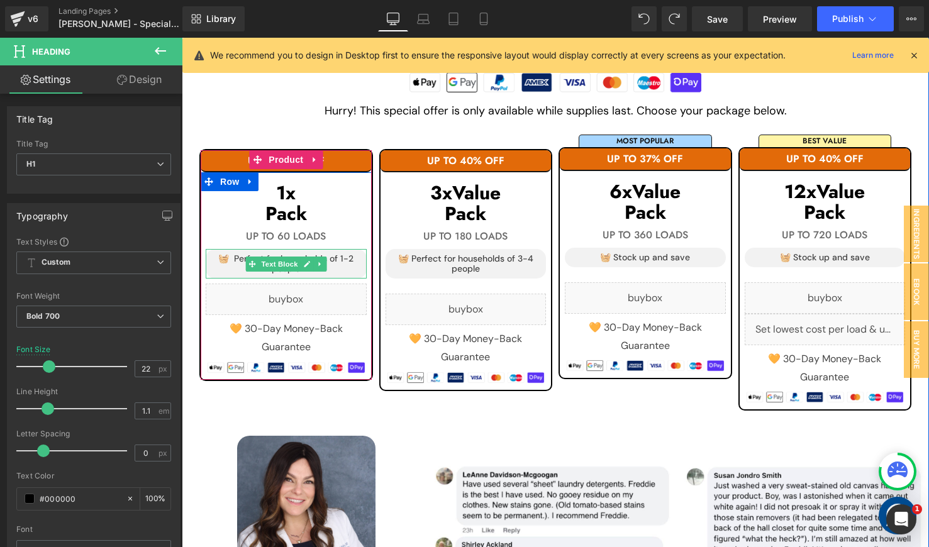
click at [335, 254] on p "🧺 Perfect for households of 1-2 people" at bounding box center [286, 263] width 151 height 19
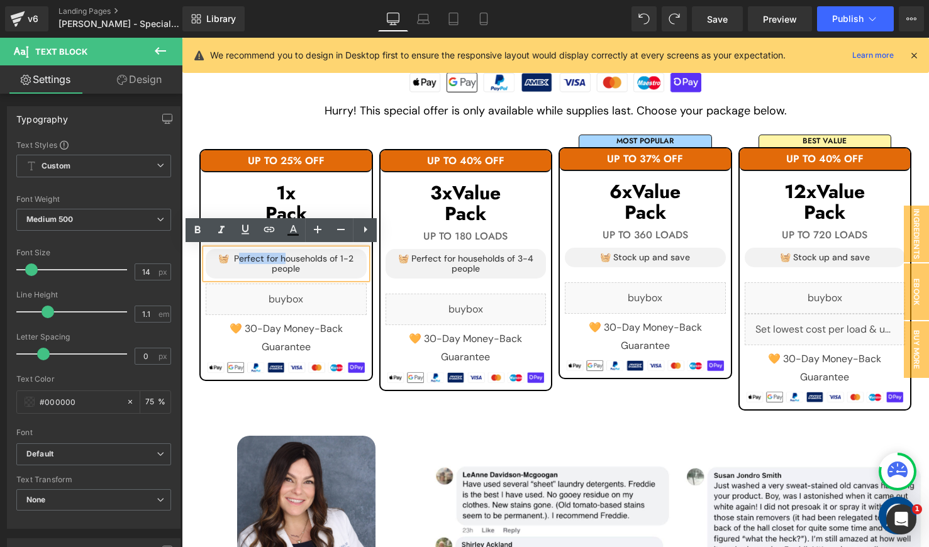
drag, startPoint x: 279, startPoint y: 254, endPoint x: 231, endPoint y: 258, distance: 48.6
click at [231, 258] on p "🧺 Perfect for households of 1-2 people" at bounding box center [286, 263] width 151 height 19
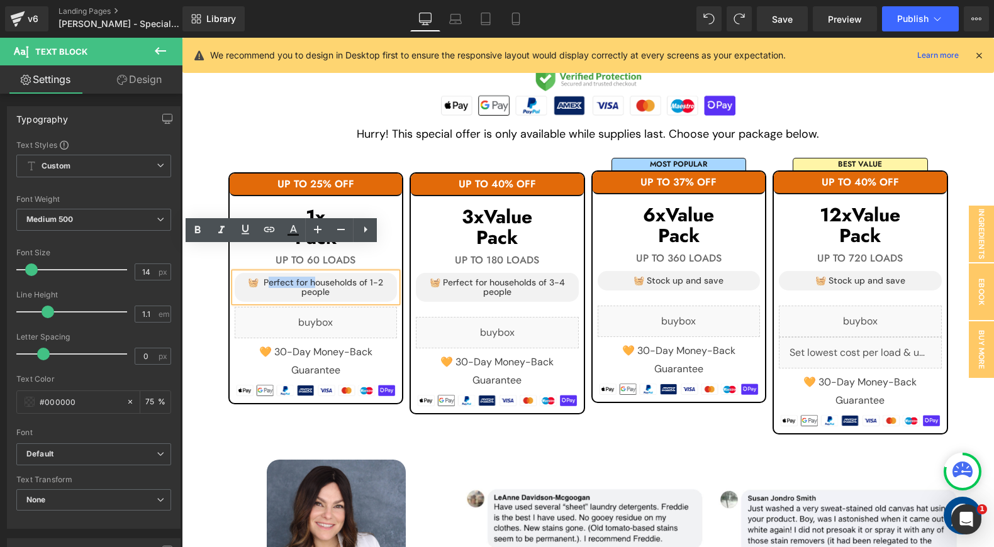
scroll to position [1234, 0]
